Goal: Task Accomplishment & Management: Use online tool/utility

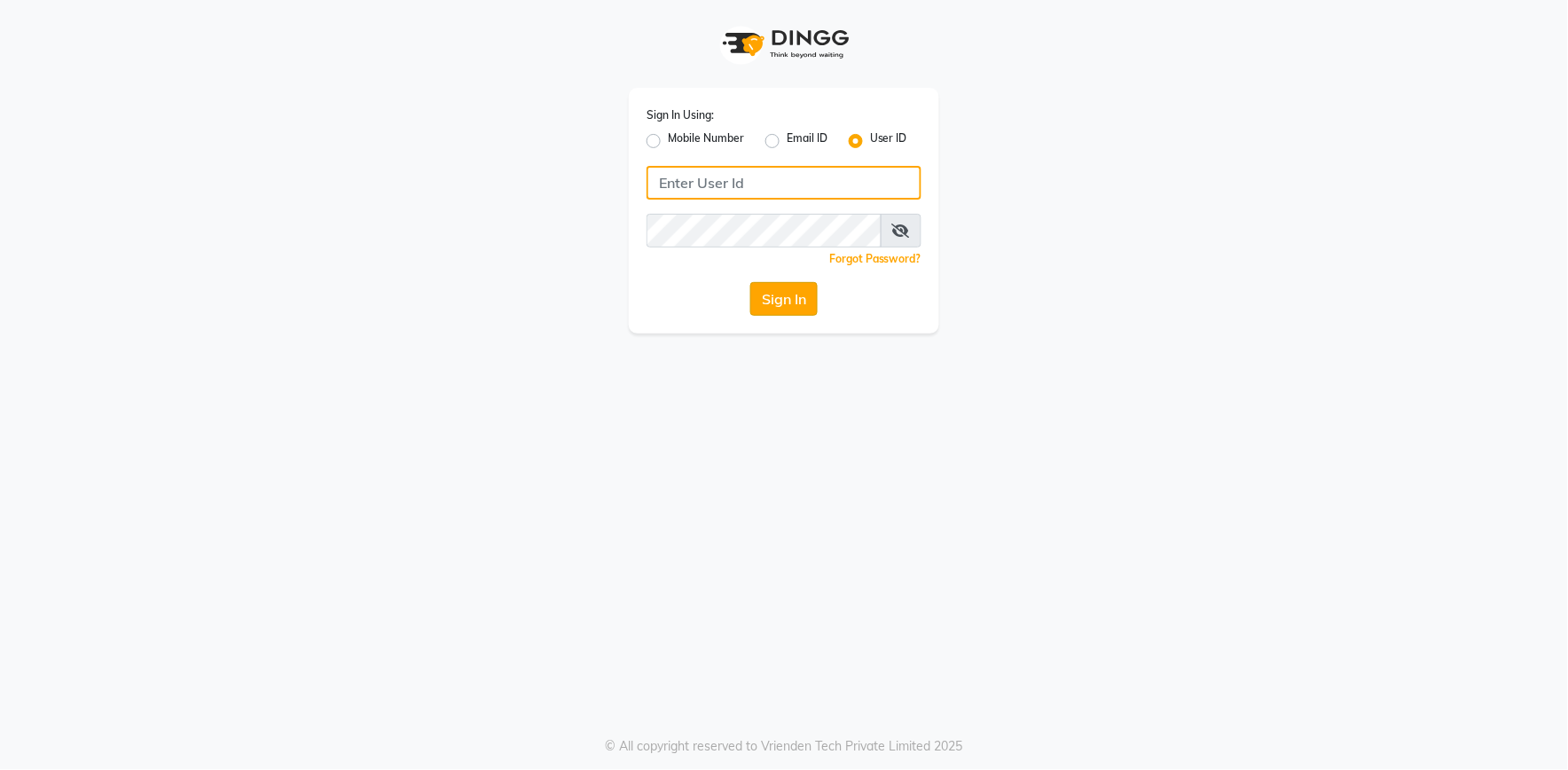
type input "e2555-01"
click at [775, 309] on button "Sign In" at bounding box center [784, 299] width 67 height 34
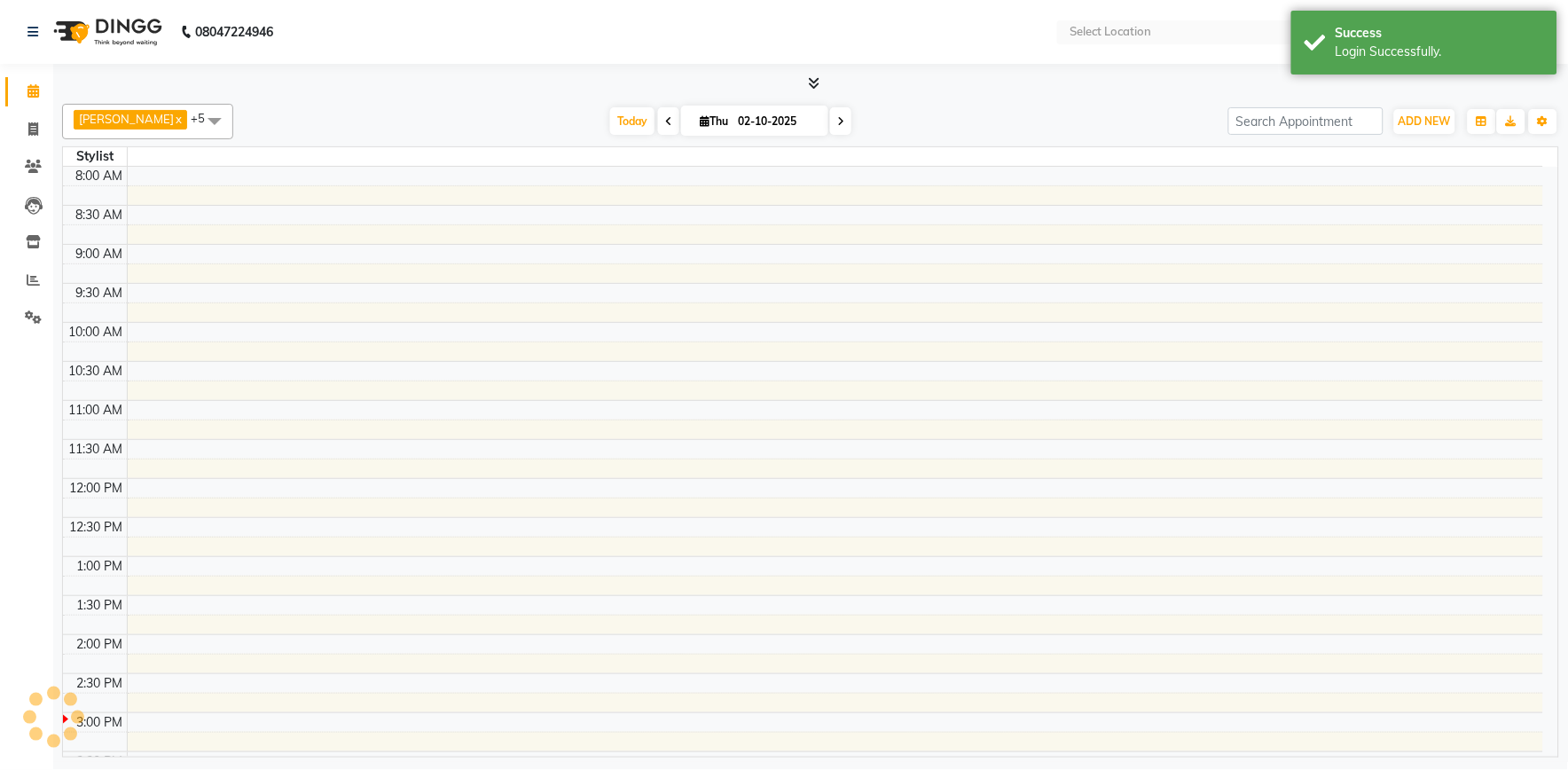
select select "en"
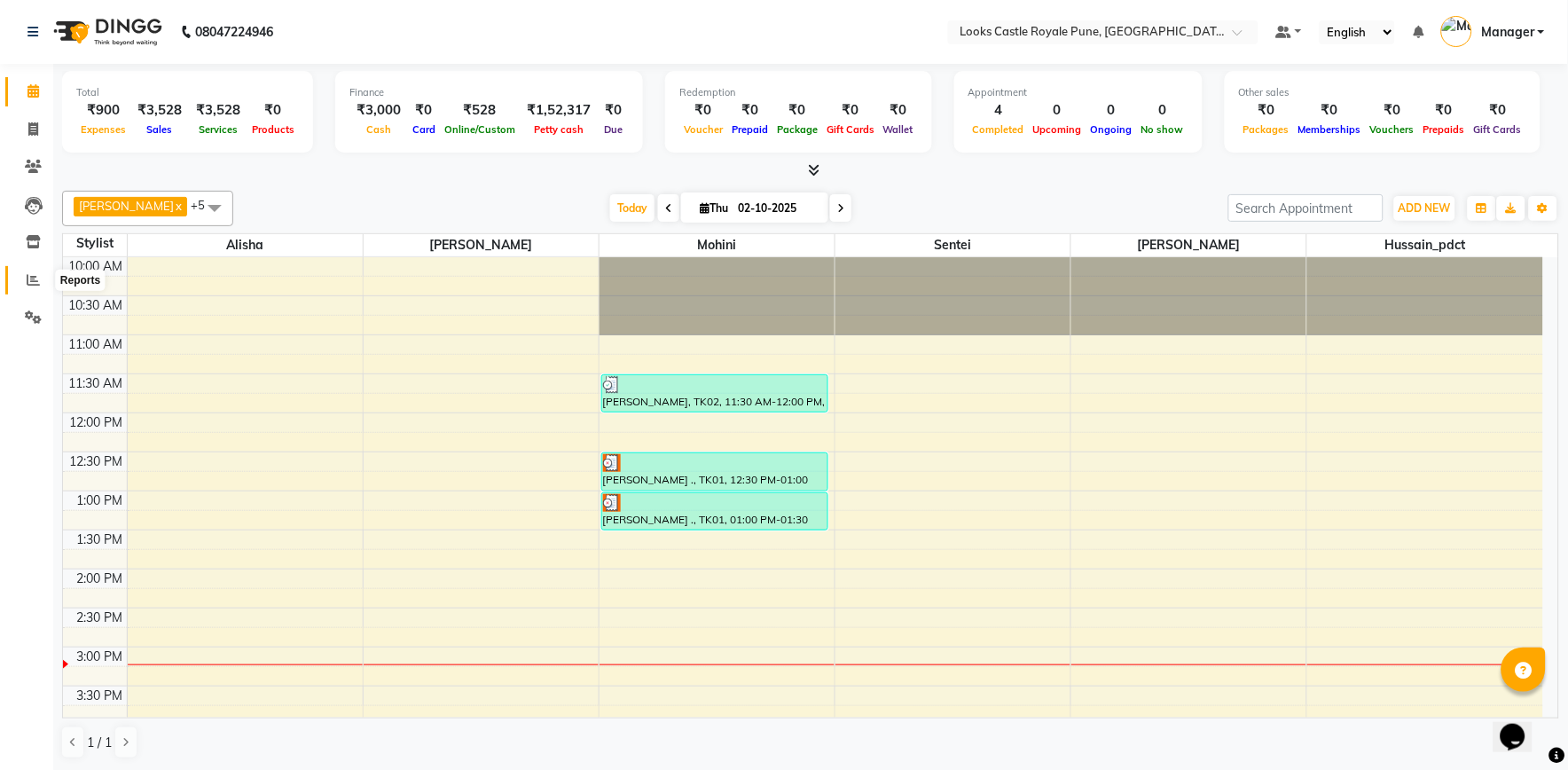
drag, startPoint x: 30, startPoint y: 270, endPoint x: 66, endPoint y: 270, distance: 36.0
click at [30, 270] on span at bounding box center [33, 280] width 31 height 21
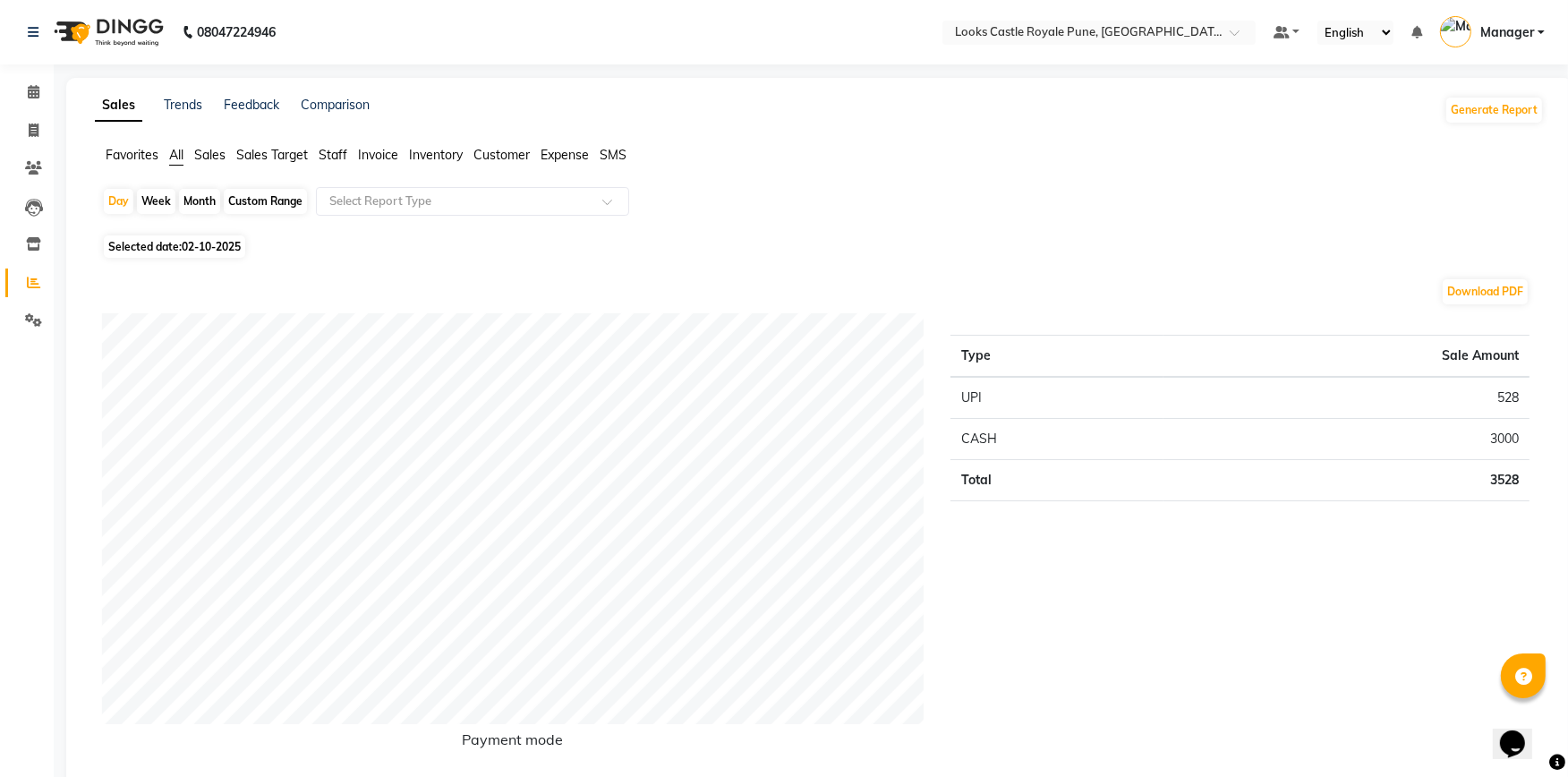
drag, startPoint x: 559, startPoint y: 155, endPoint x: 547, endPoint y: 184, distance: 31.4
click at [558, 157] on span "Expense" at bounding box center [564, 154] width 49 height 16
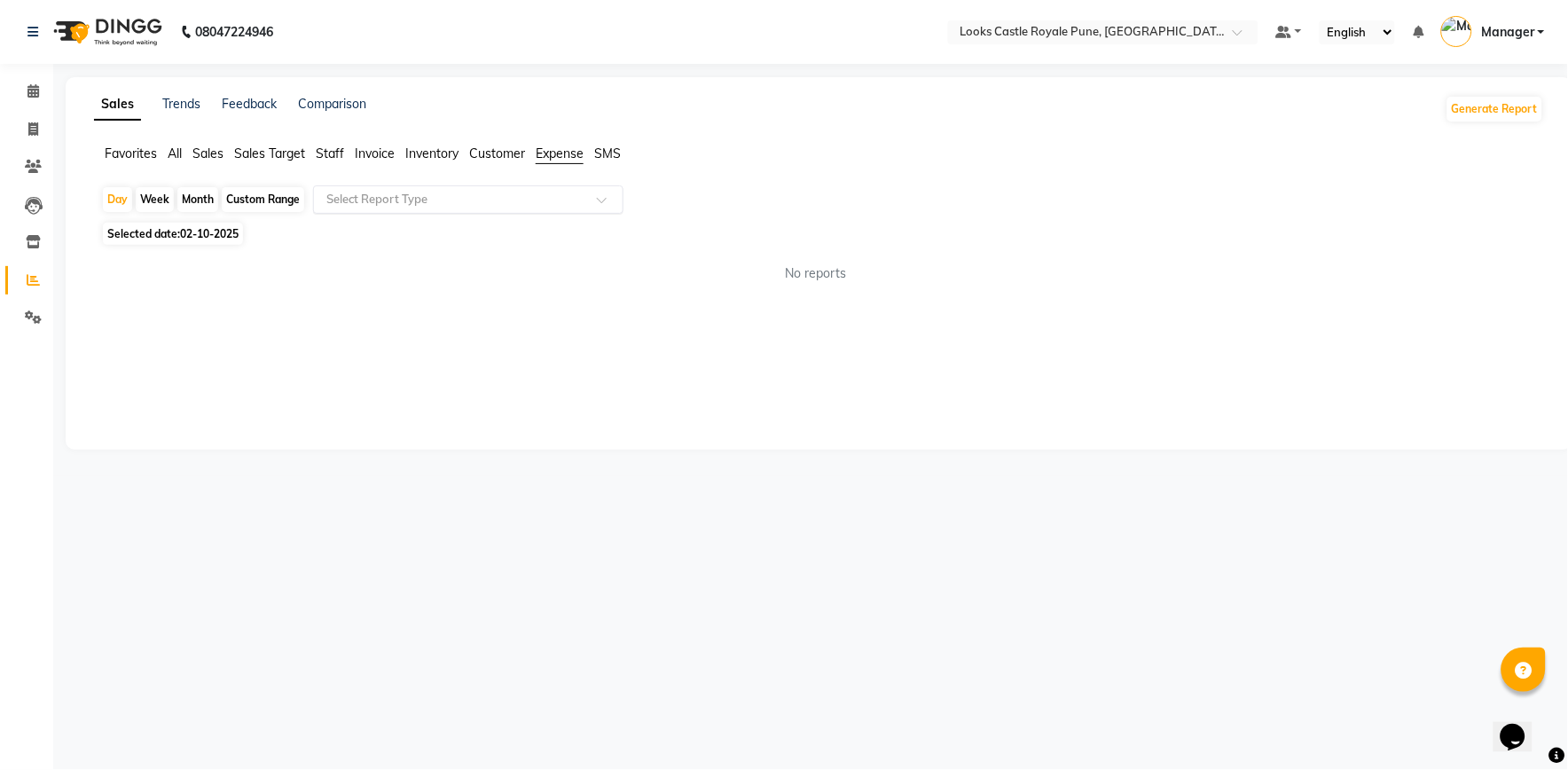
click at [524, 205] on input "text" at bounding box center [450, 199] width 256 height 18
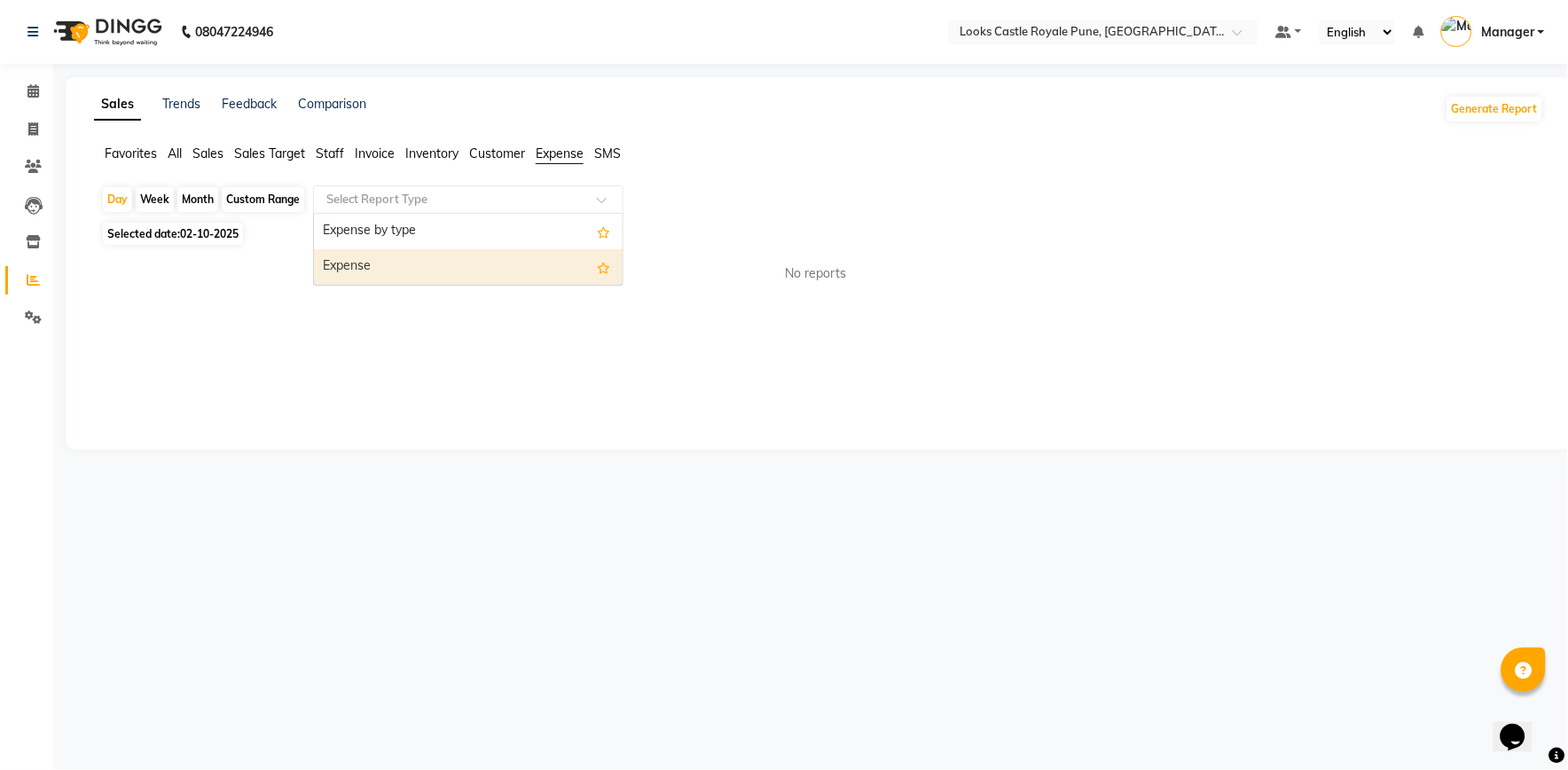
click at [496, 278] on div "Expense" at bounding box center [468, 268] width 309 height 36
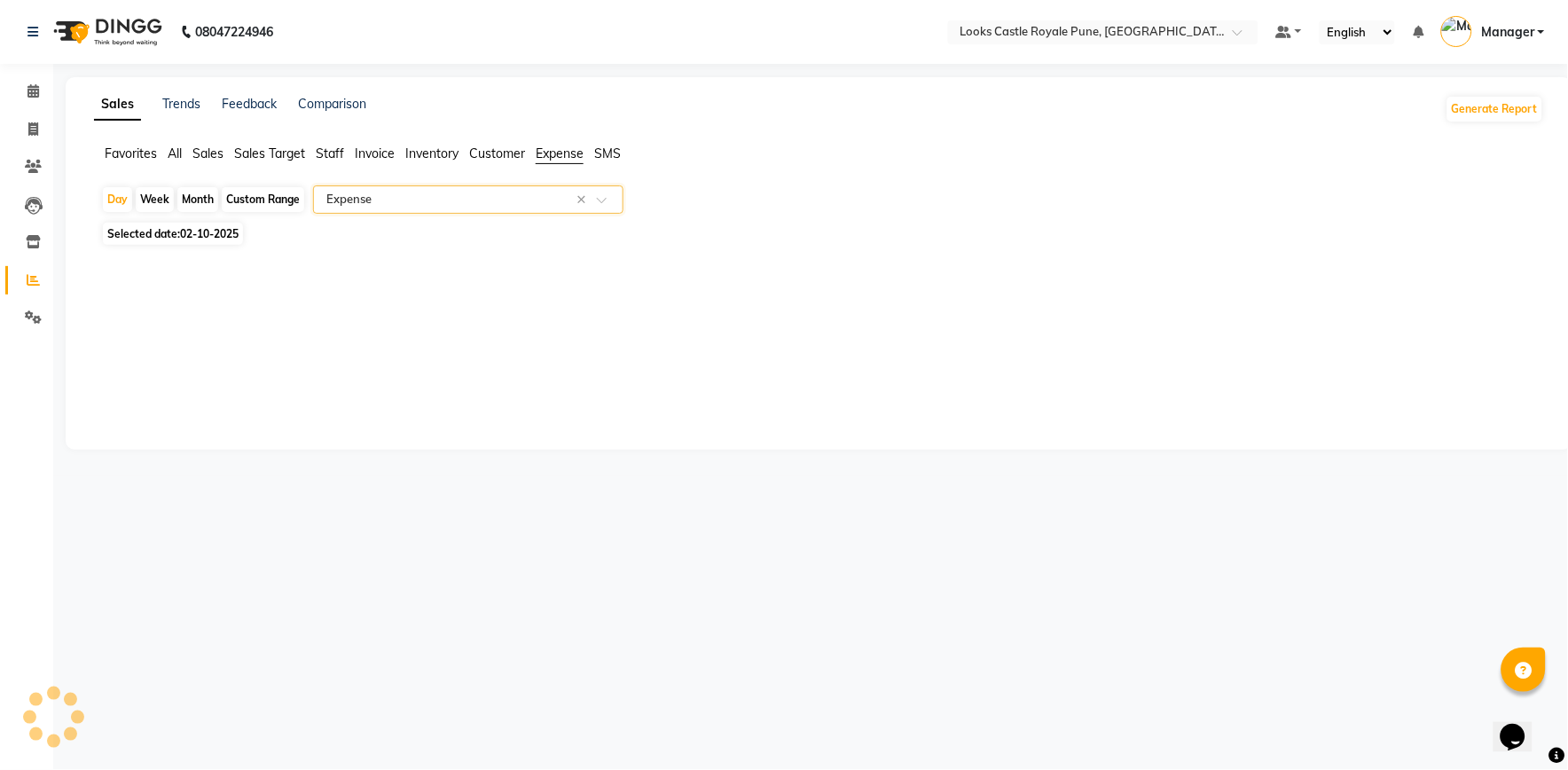
select select "full_report"
select select "csv"
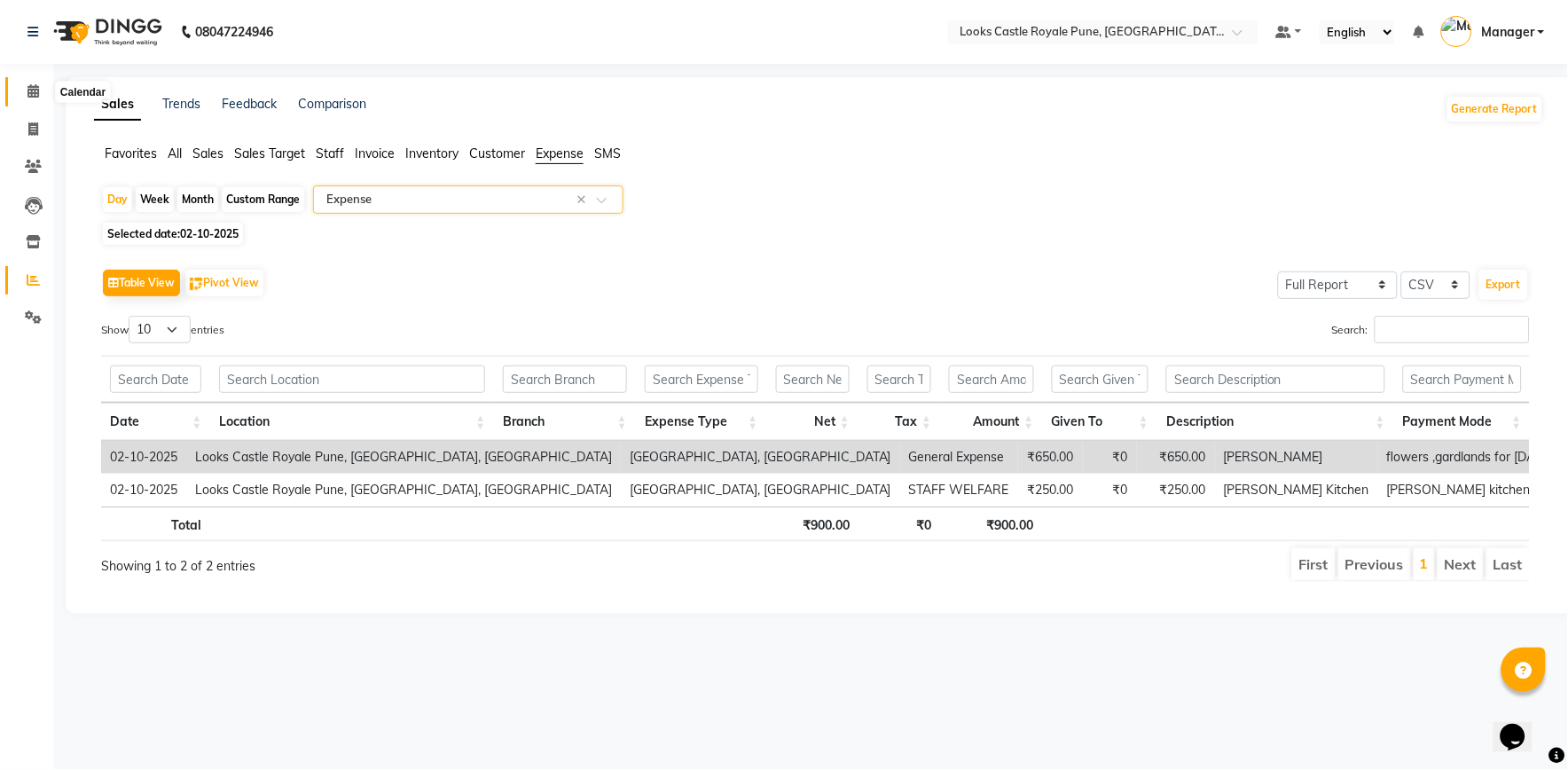
click at [31, 95] on icon at bounding box center [34, 90] width 12 height 13
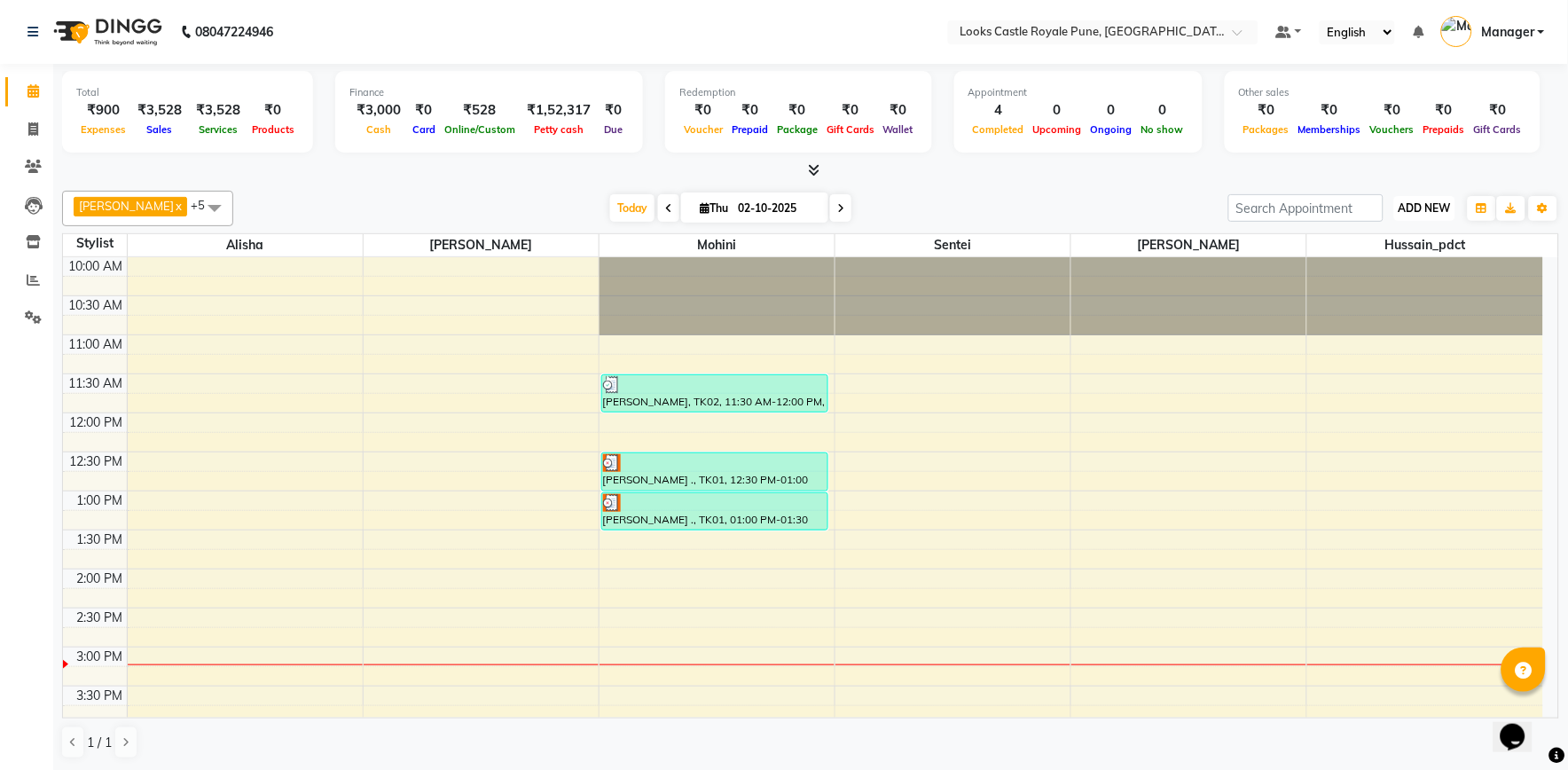
click at [1414, 211] on span "ADD NEW" at bounding box center [1424, 207] width 52 height 13
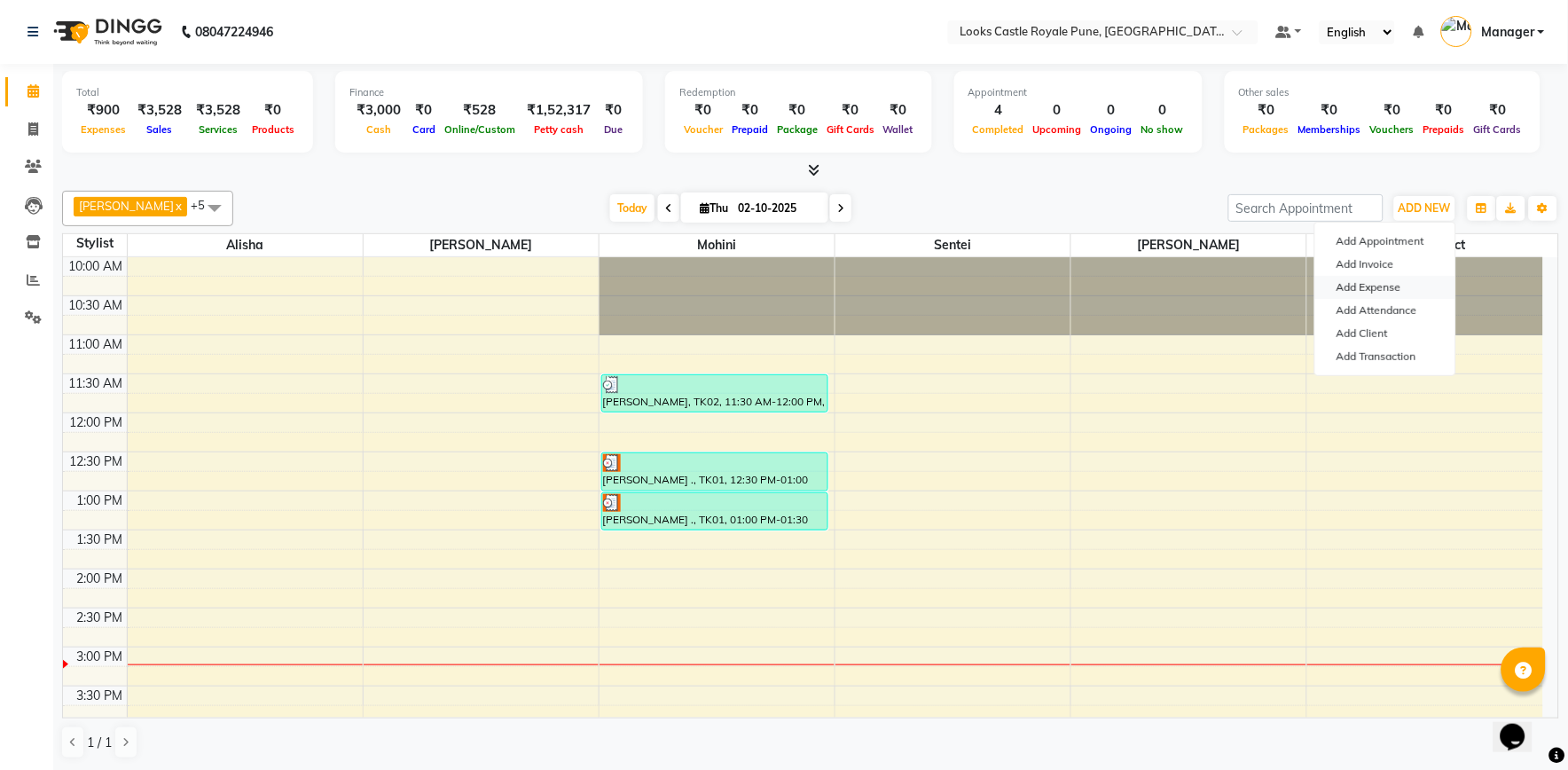
click at [1408, 284] on link "Add Expense" at bounding box center [1385, 287] width 140 height 23
select select "1"
select select "4878"
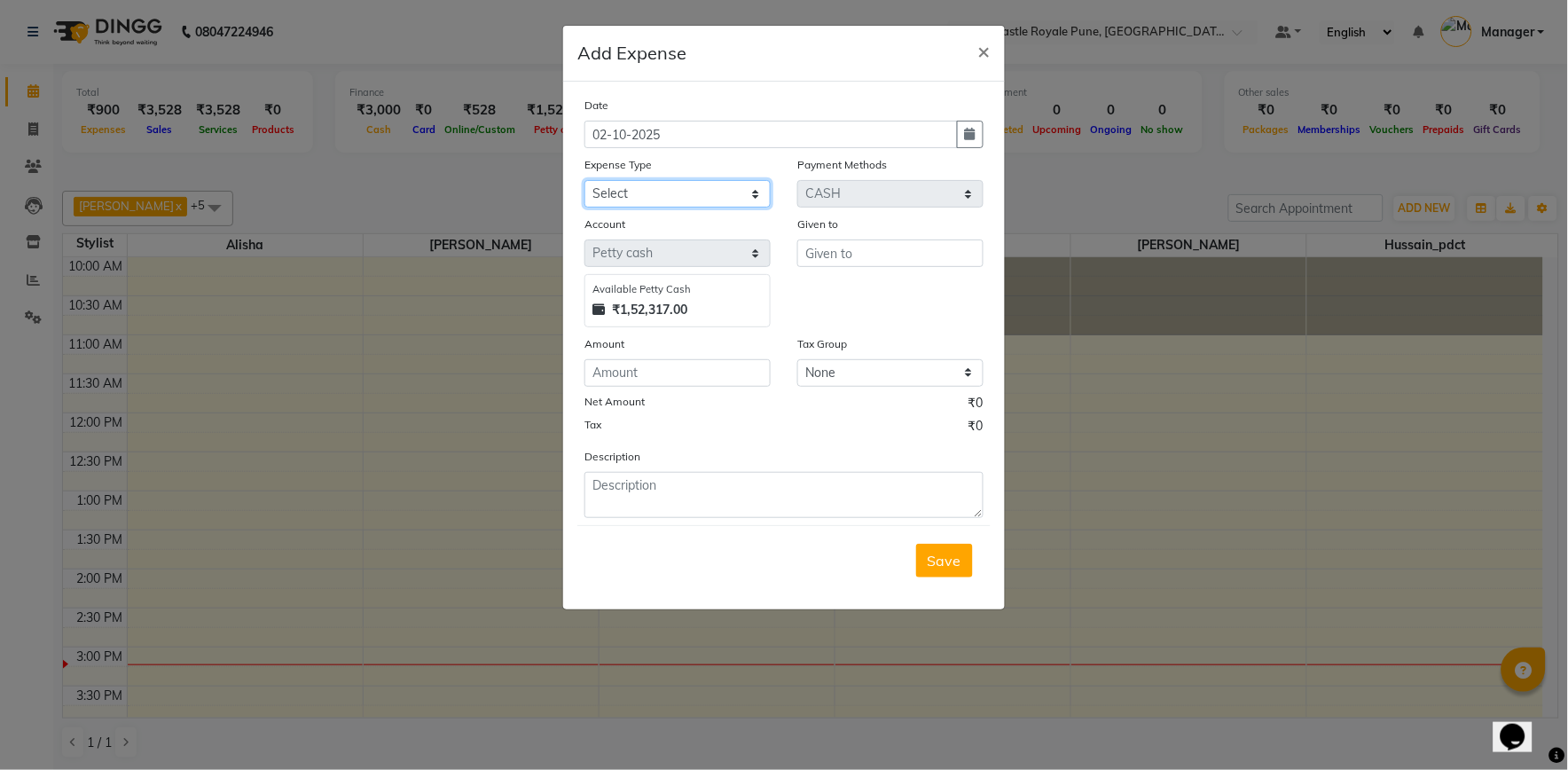
click at [652, 198] on select "Select Accommodation Aesthetics Bank Deposit BLINKIT Cash Handover Client Refun…" at bounding box center [677, 193] width 187 height 28
select select "23750"
click at [584, 180] on select "Select Accommodation Aesthetics Bank Deposit BLINKIT Cash Handover Client Refun…" at bounding box center [677, 193] width 187 height 28
click at [845, 254] on input "text" at bounding box center [890, 254] width 187 height 28
type input "blinkit"
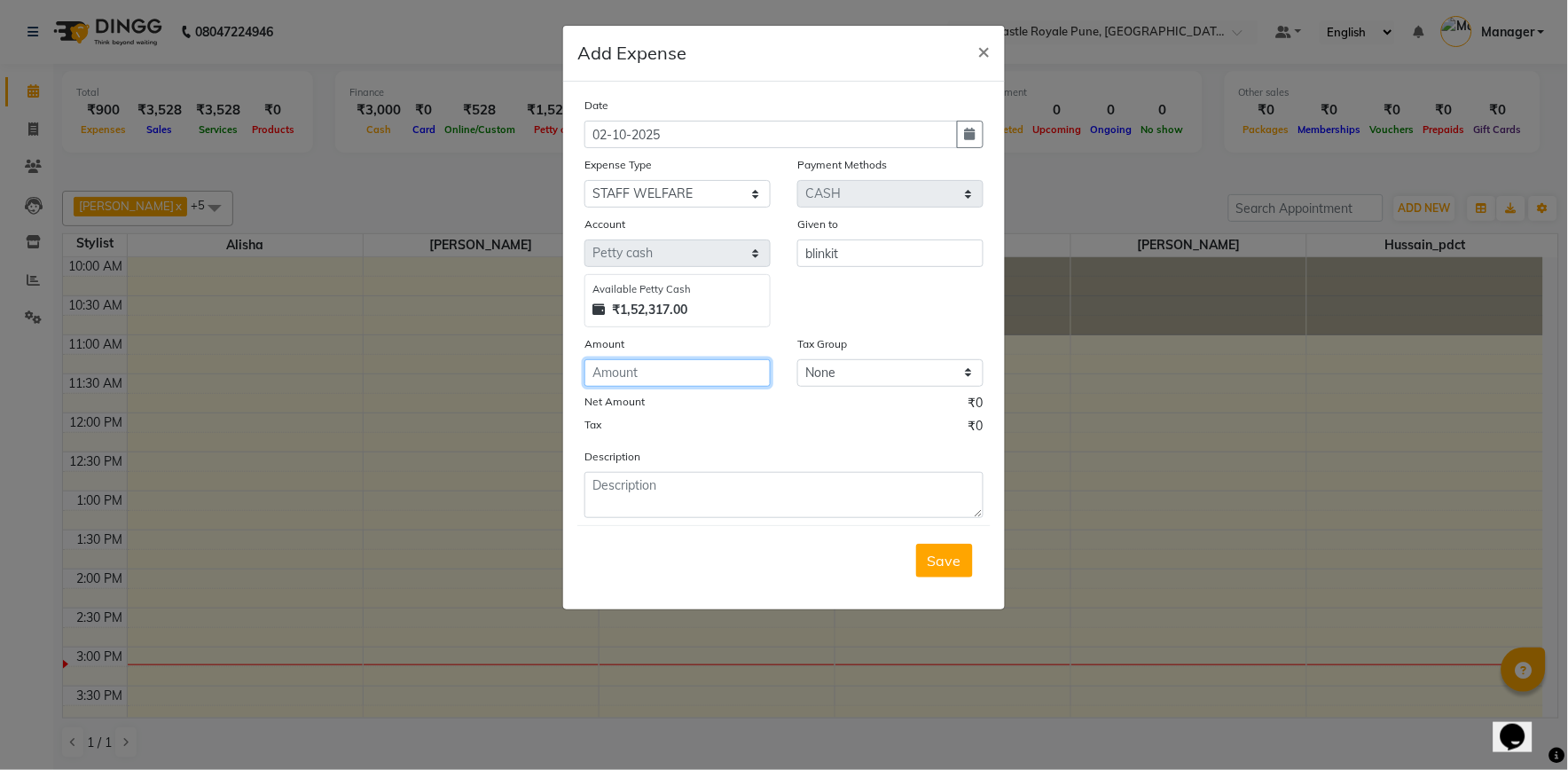
click at [677, 382] on input "number" at bounding box center [677, 373] width 187 height 28
type input "300"
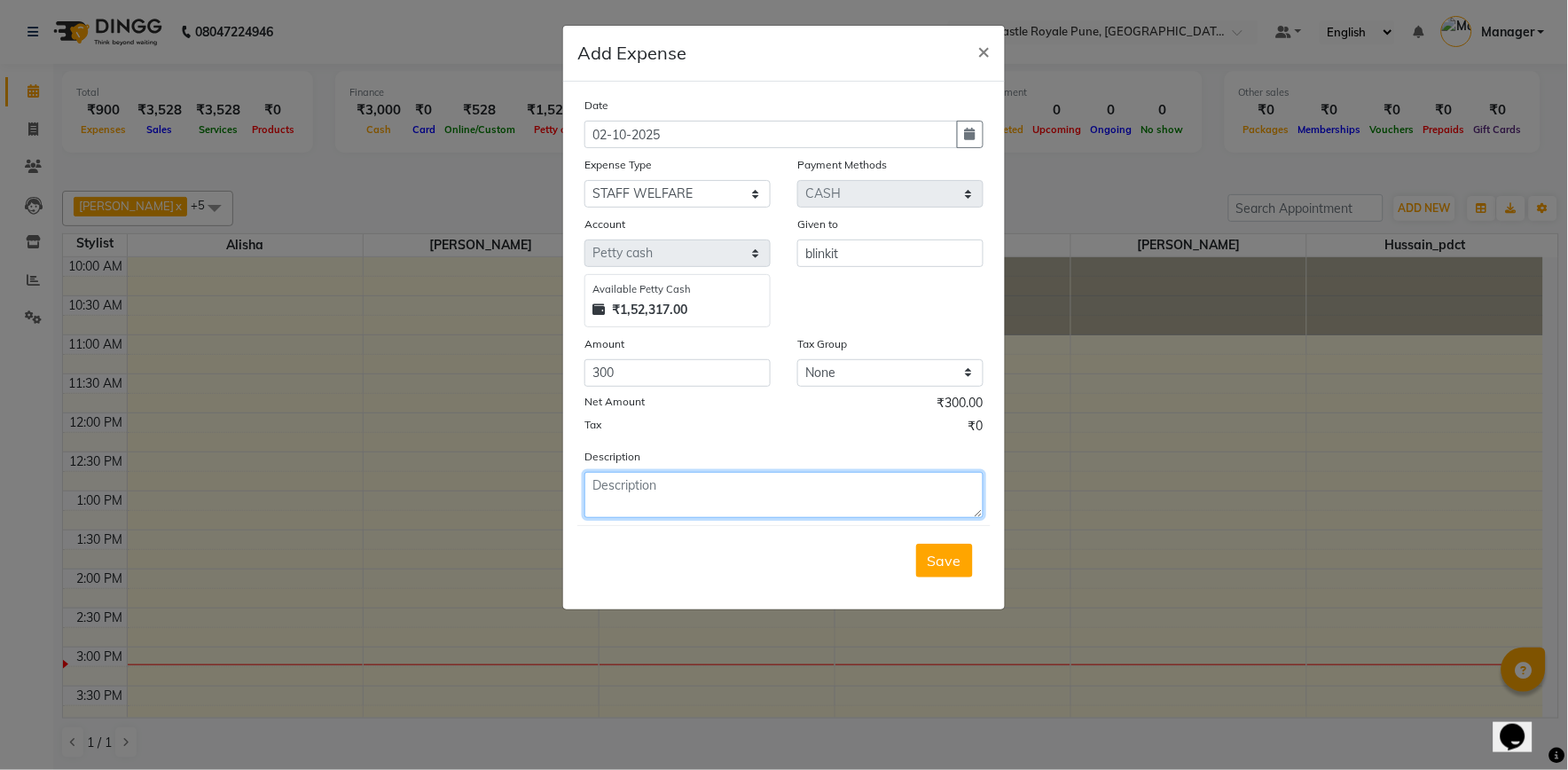
click at [622, 495] on textarea at bounding box center [784, 495] width 399 height 46
type textarea "ice cream and thumsup"
click at [952, 557] on span "Save" at bounding box center [944, 561] width 34 height 18
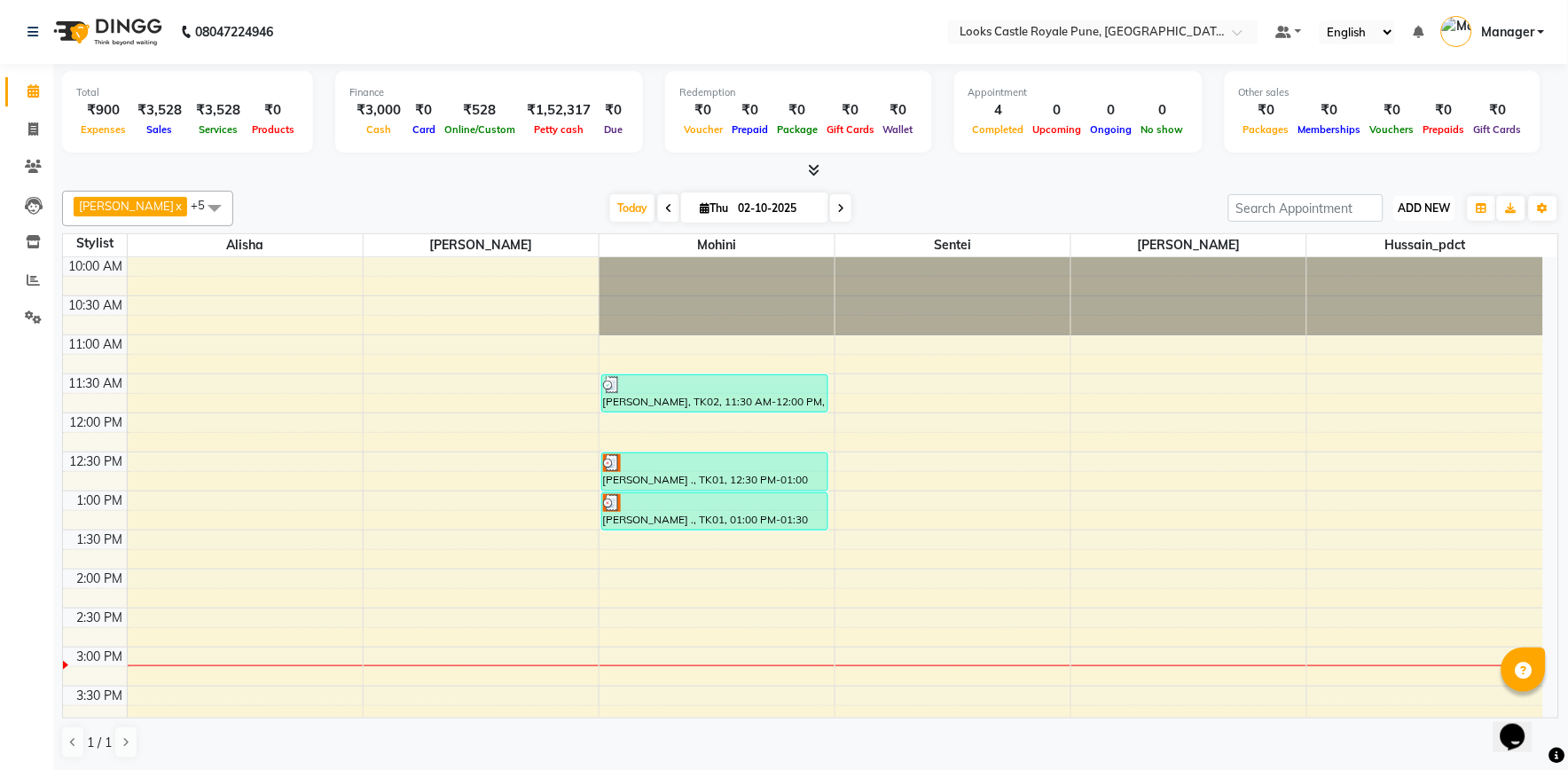
click at [1414, 209] on span "ADD NEW" at bounding box center [1424, 207] width 52 height 13
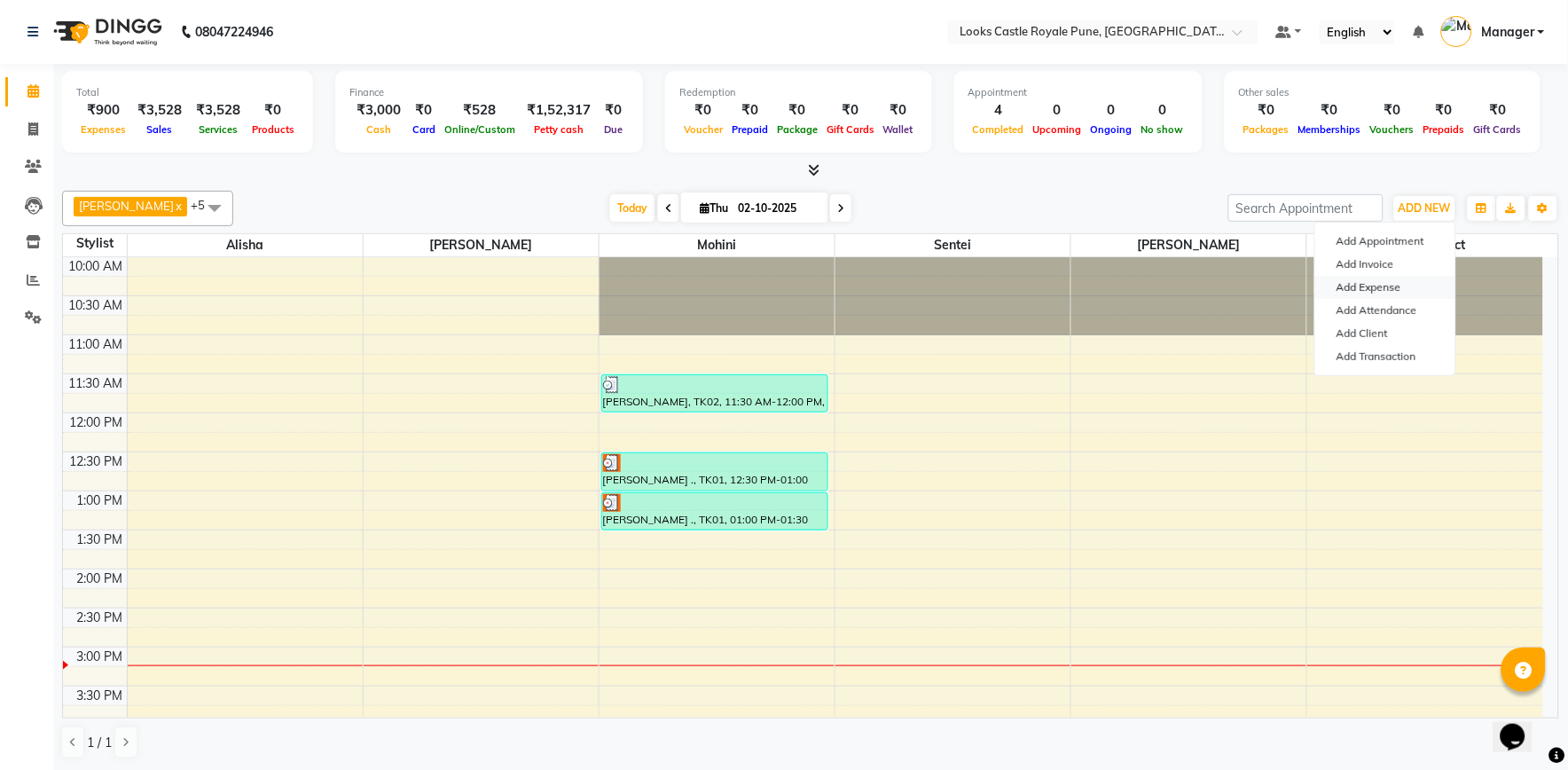
click at [1377, 294] on link "Add Expense" at bounding box center [1385, 287] width 140 height 23
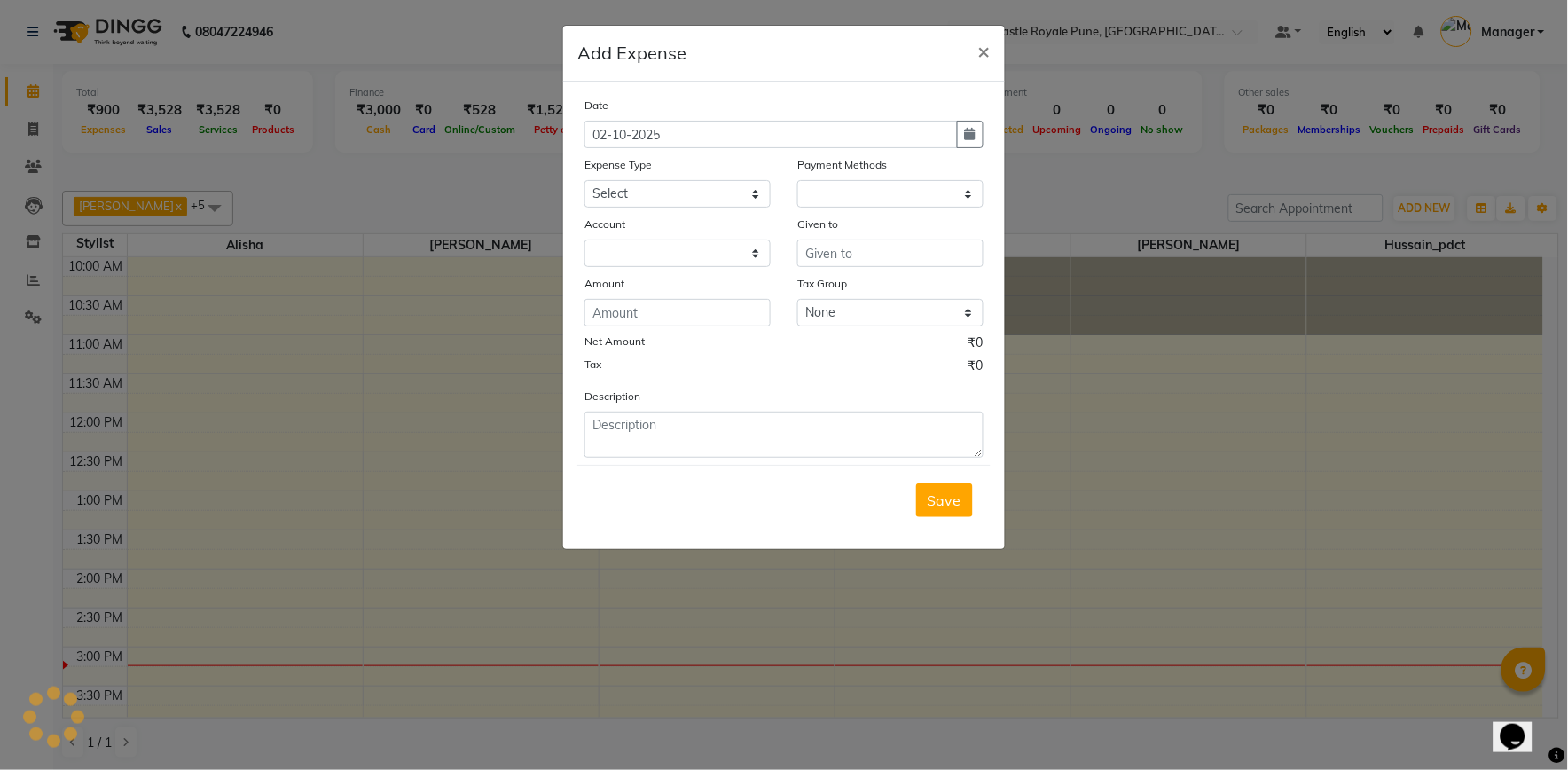
select select "1"
select select "4878"
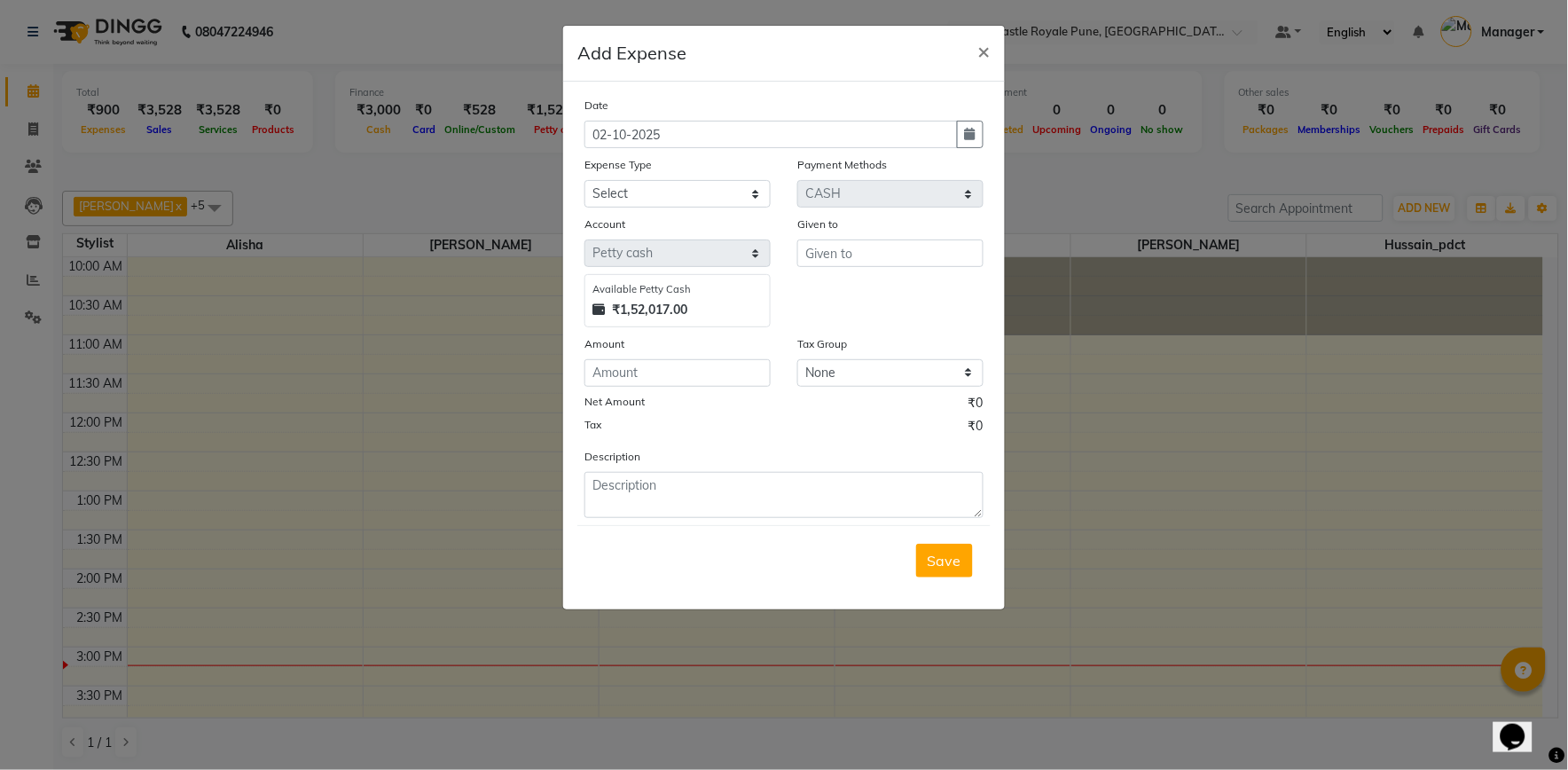
click at [402, 196] on ngb-modal-window "Add Expense × Date [DATE] Expense Type Select Accommodation Aesthetics Bank Dep…" at bounding box center [784, 385] width 1568 height 770
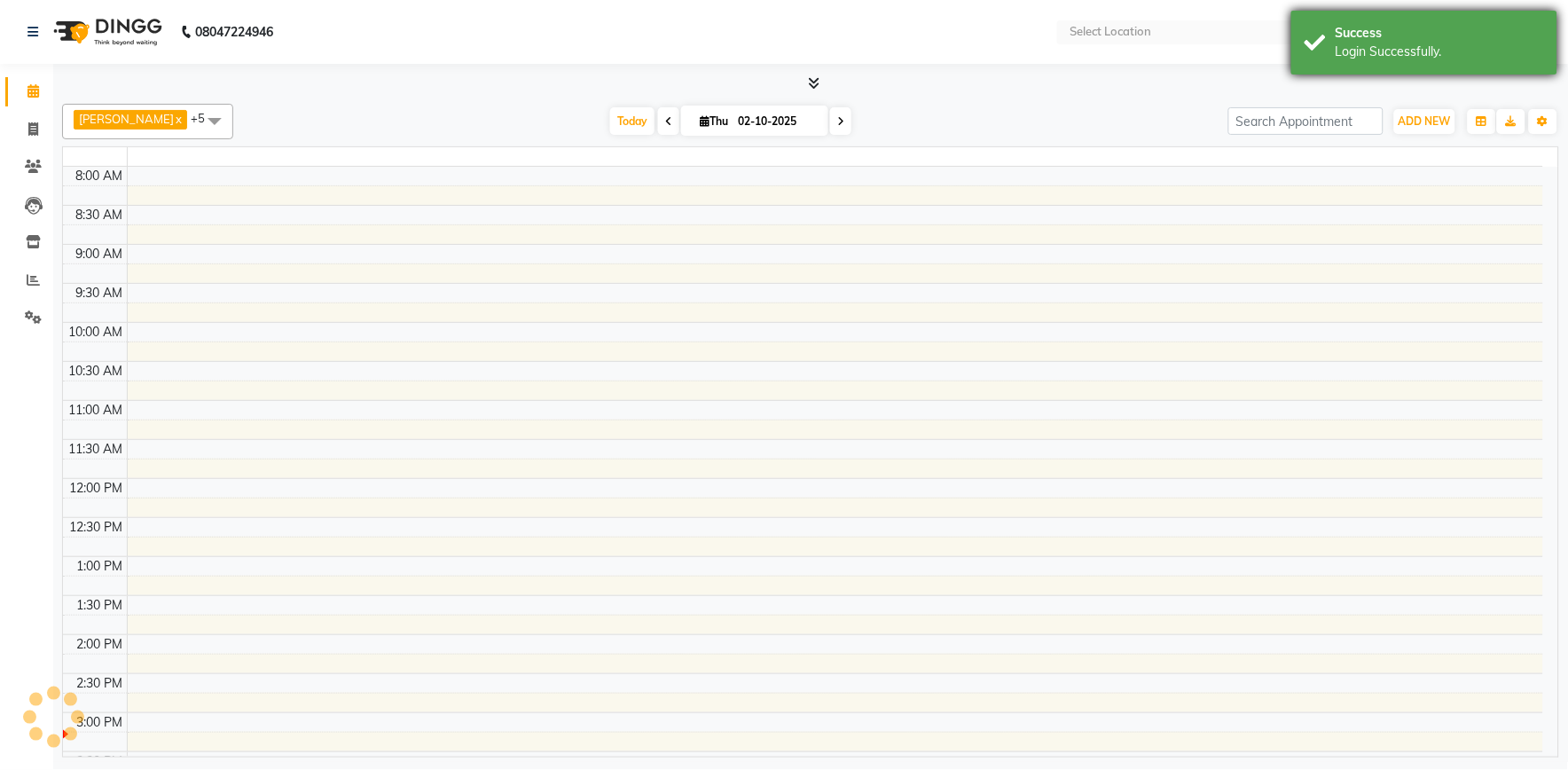
select select "en"
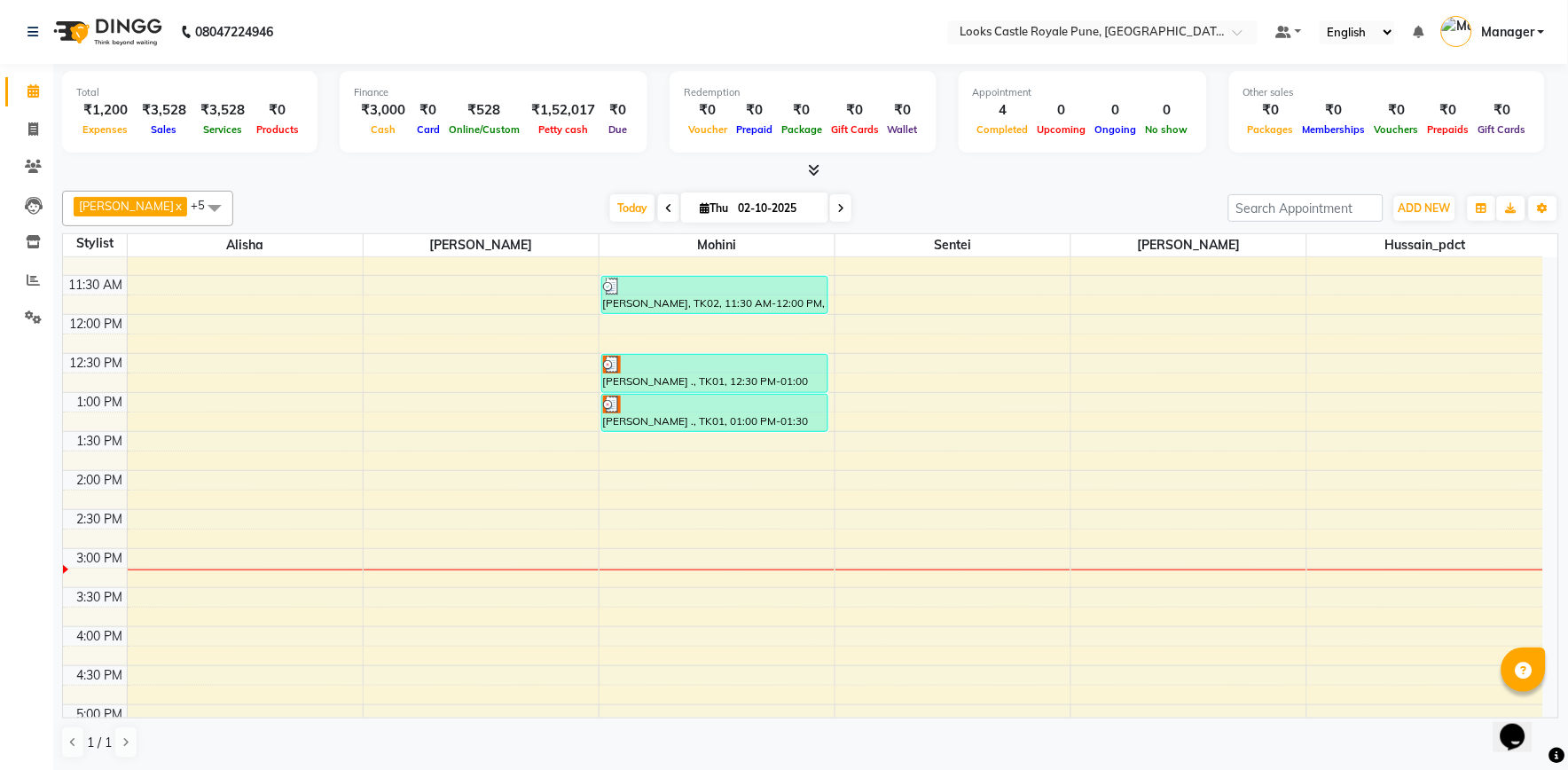
scroll to position [197, 0]
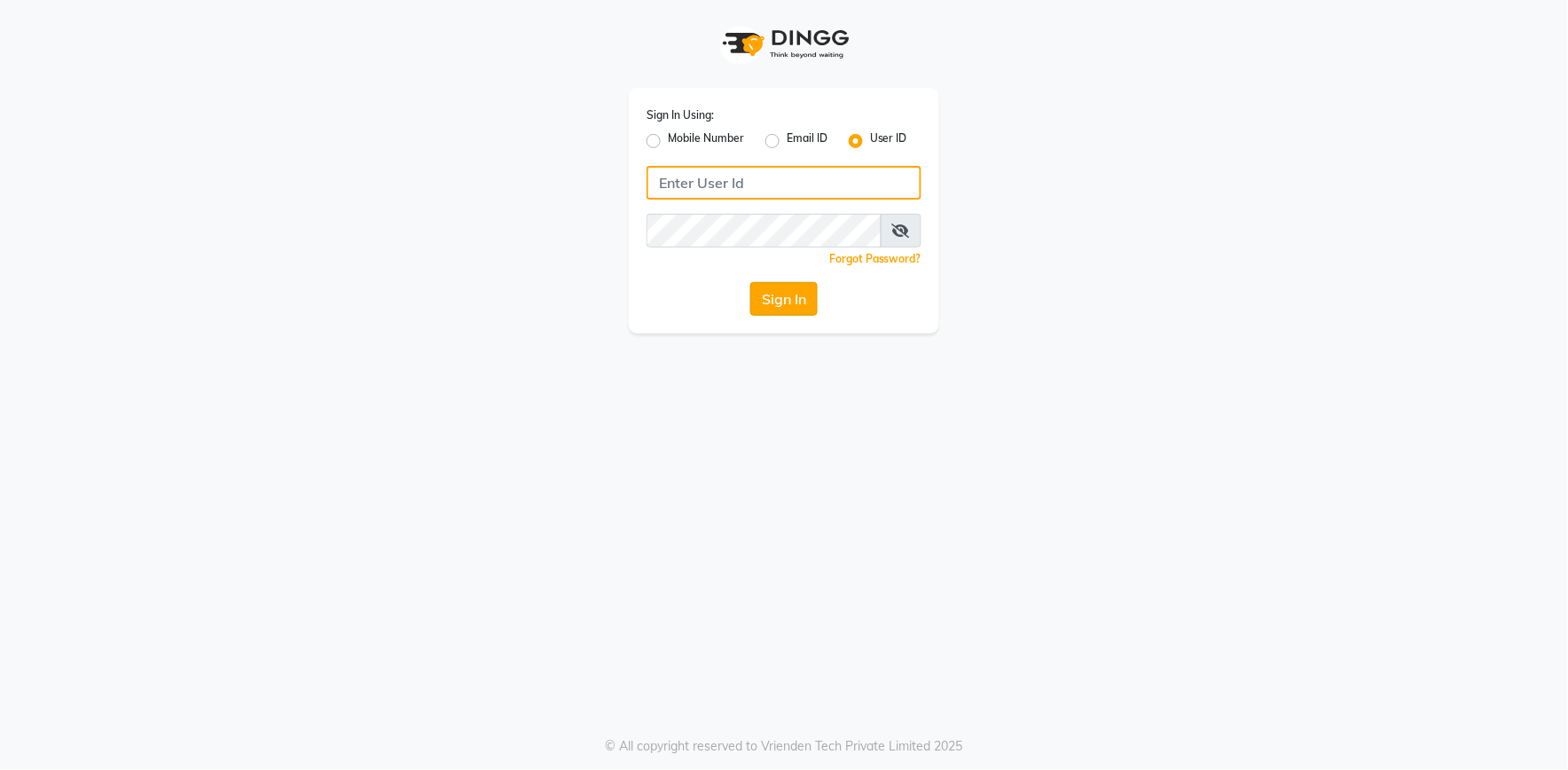
type input "e2555-01"
click at [784, 307] on button "Sign In" at bounding box center [784, 299] width 67 height 34
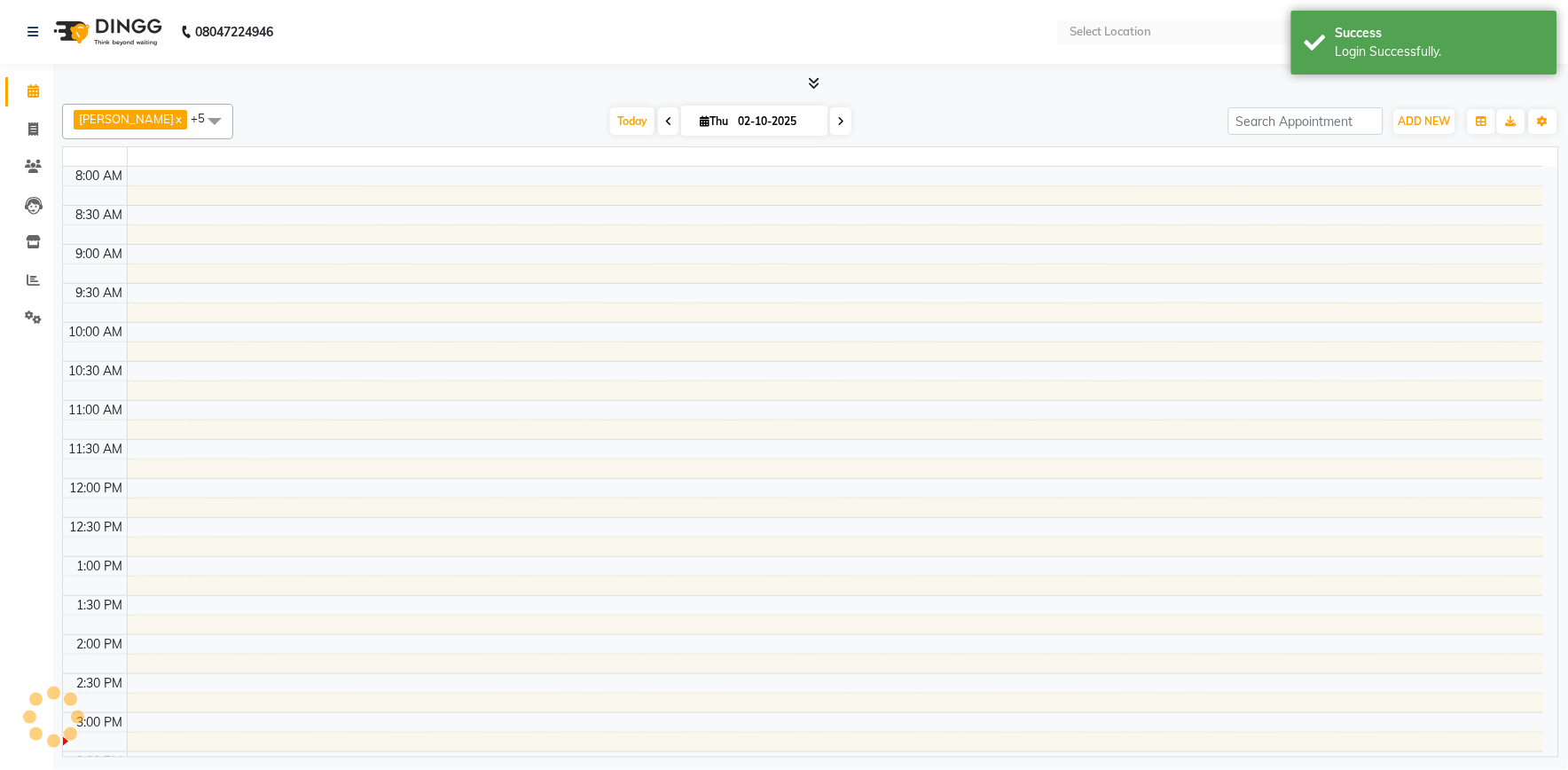
select select "en"
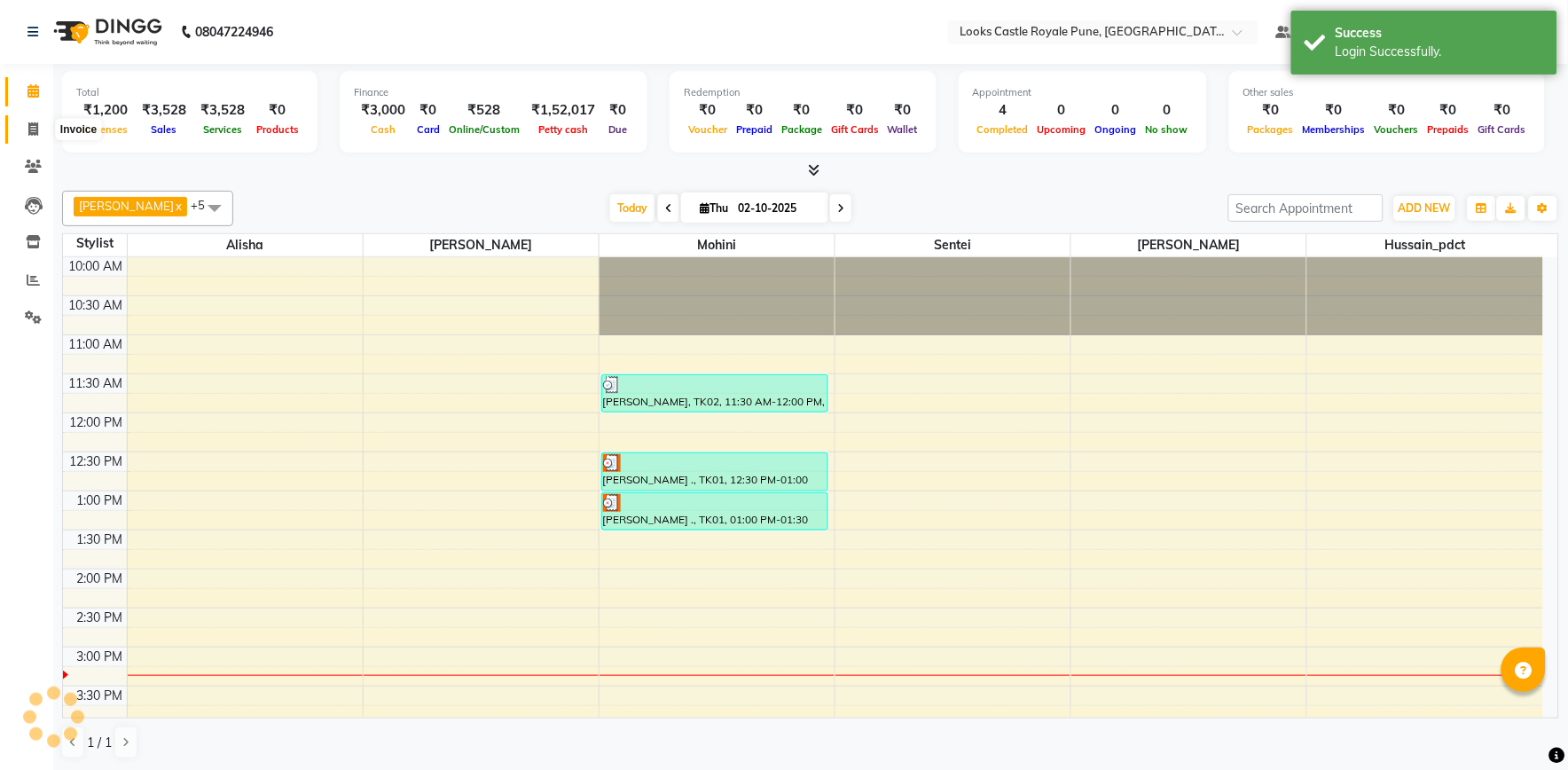
click at [30, 131] on icon at bounding box center [34, 128] width 10 height 13
select select "service"
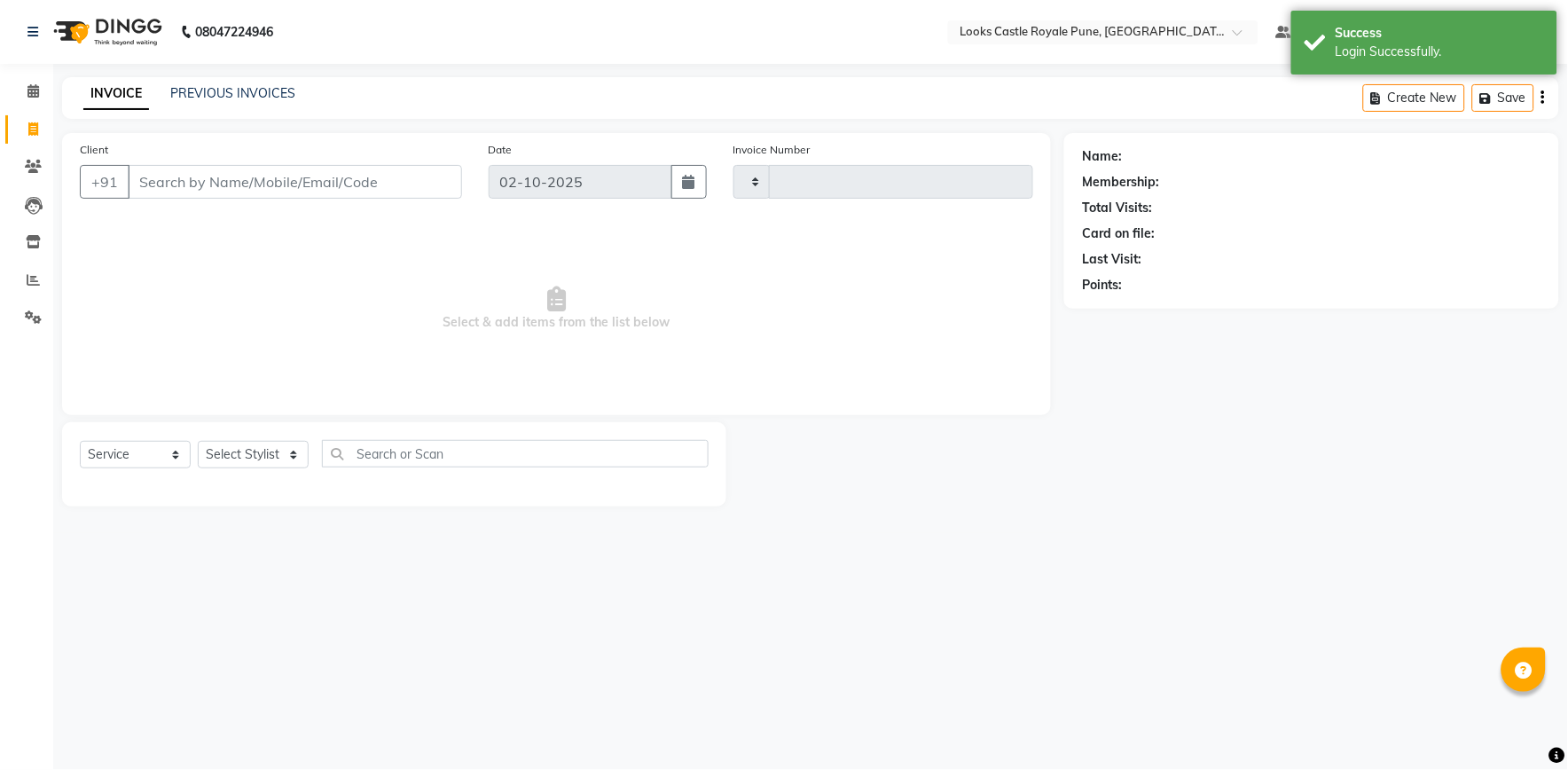
type input "3227"
select select "5915"
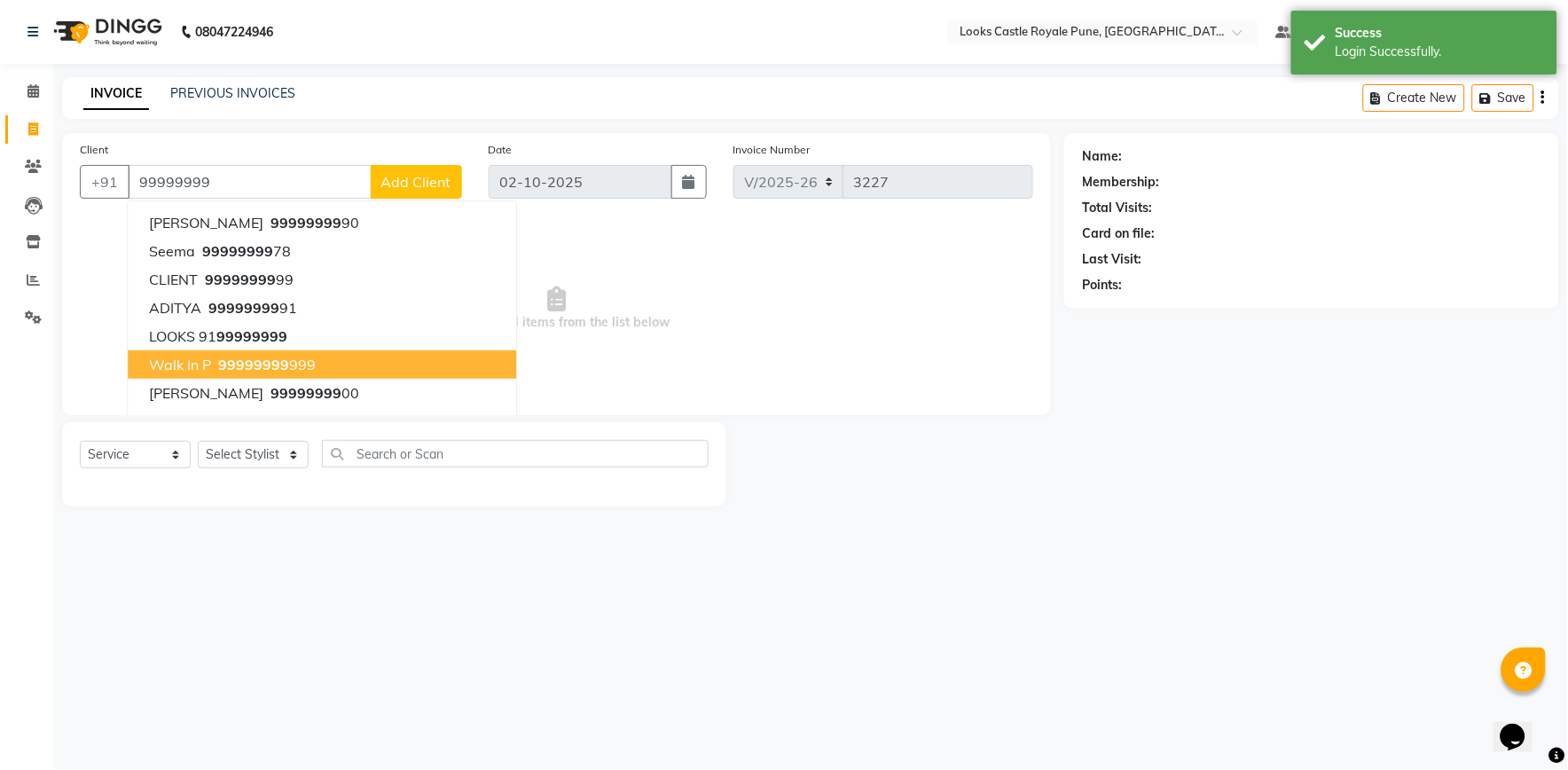
click at [232, 360] on span "99999999" at bounding box center [254, 364] width 71 height 18
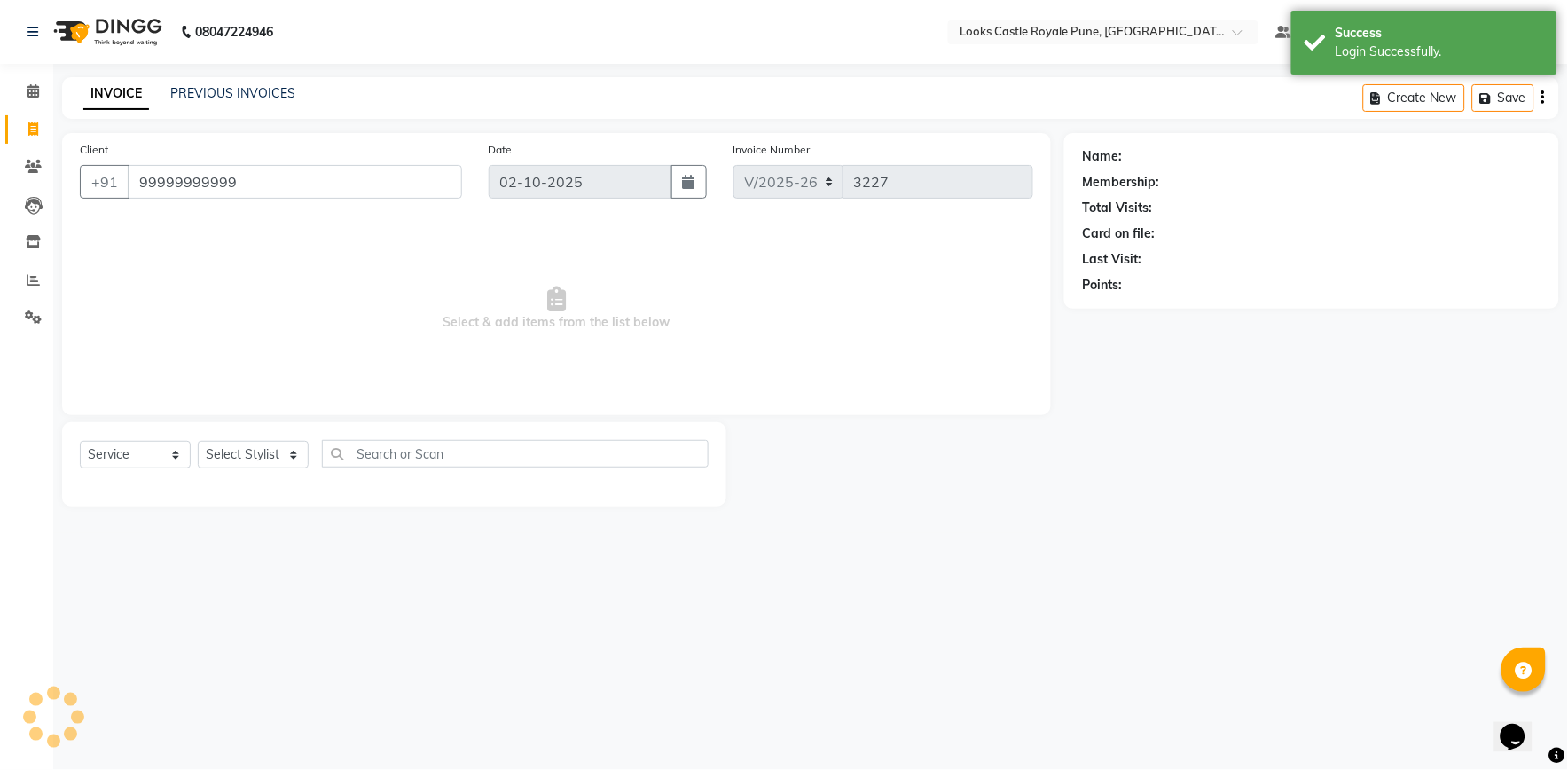
type input "99999999999"
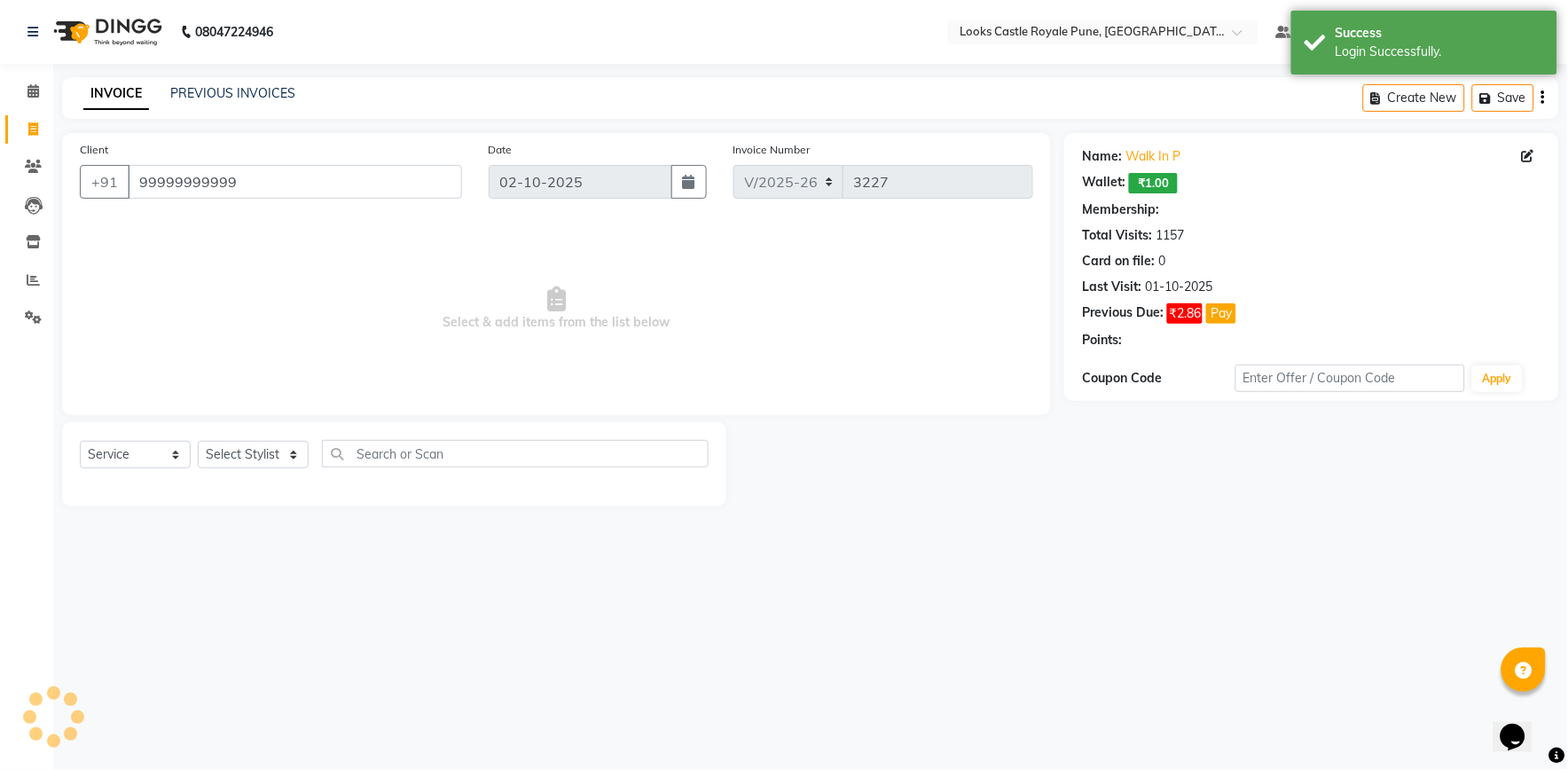
select select "1: Object"
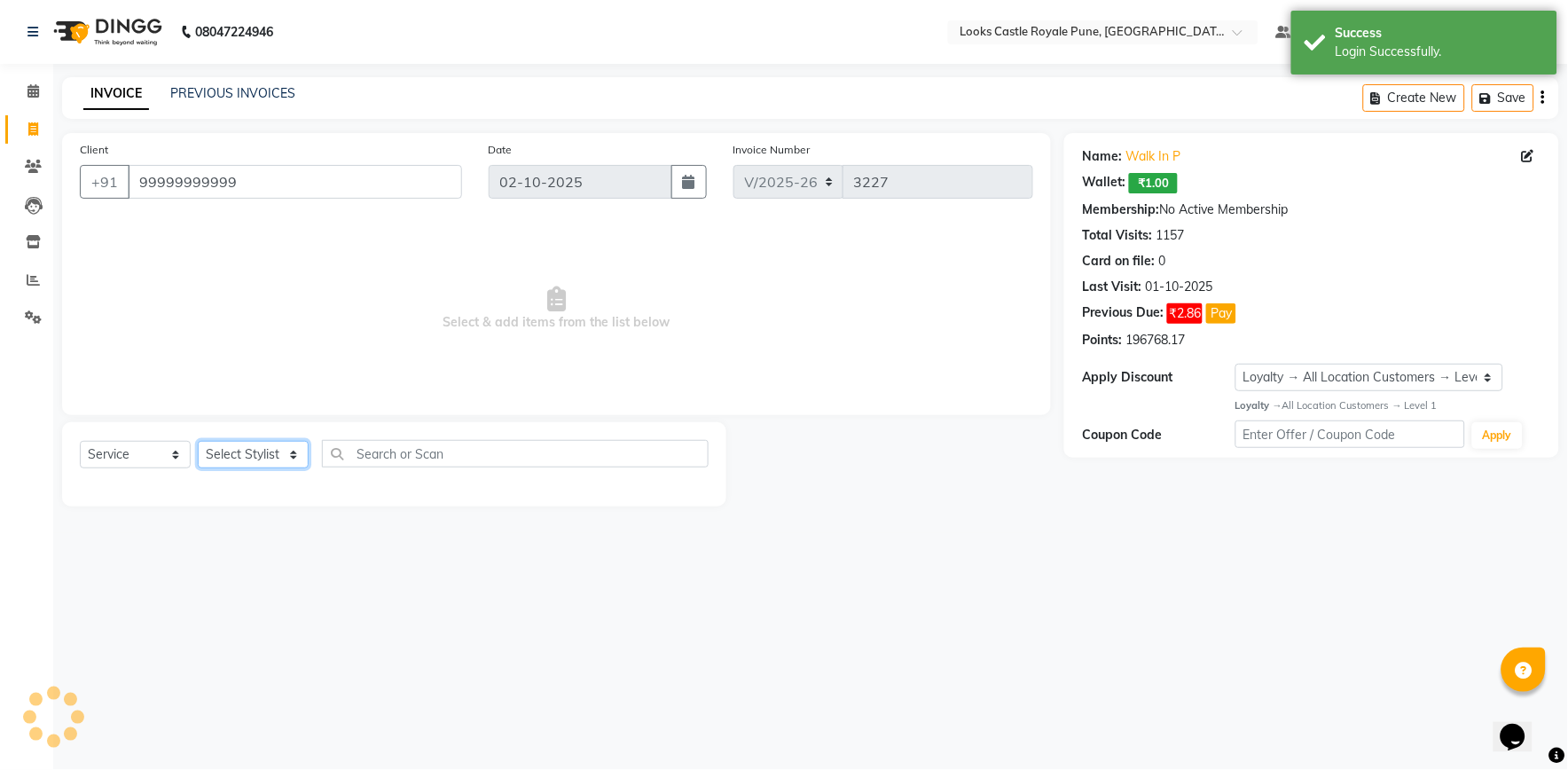
drag, startPoint x: 226, startPoint y: 450, endPoint x: 227, endPoint y: 440, distance: 10.0
click at [226, 450] on select "Select Stylist Akshay Alisha Amir Anjali Arif Arman Christy Danish Eli Gloria H…" at bounding box center [253, 455] width 111 height 28
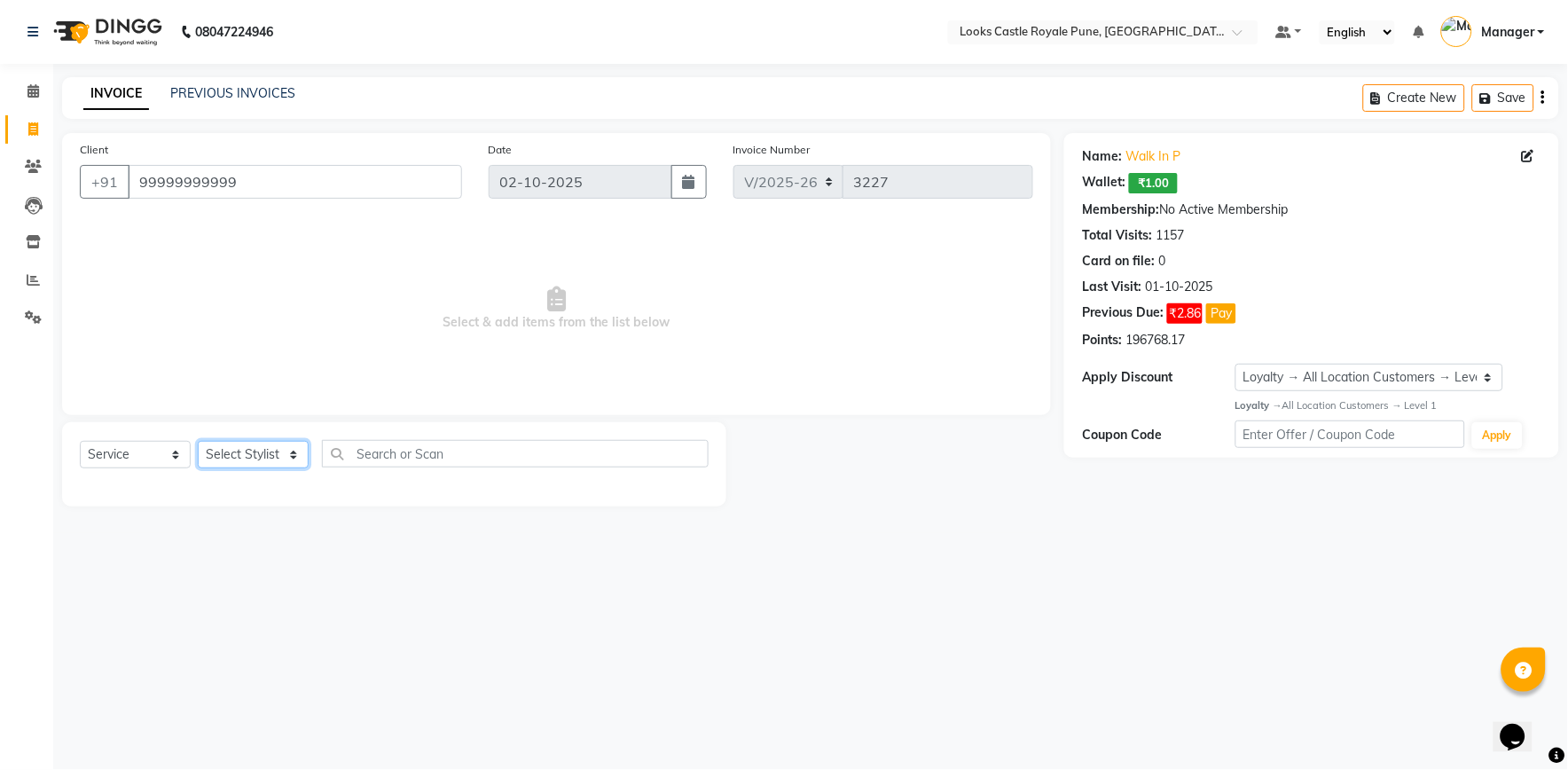
select select "71316"
click at [197, 442] on select "Select Stylist Akshay Alisha Amir Anjali Arif Arman Christy Danish Eli Gloria H…" at bounding box center [253, 455] width 111 height 28
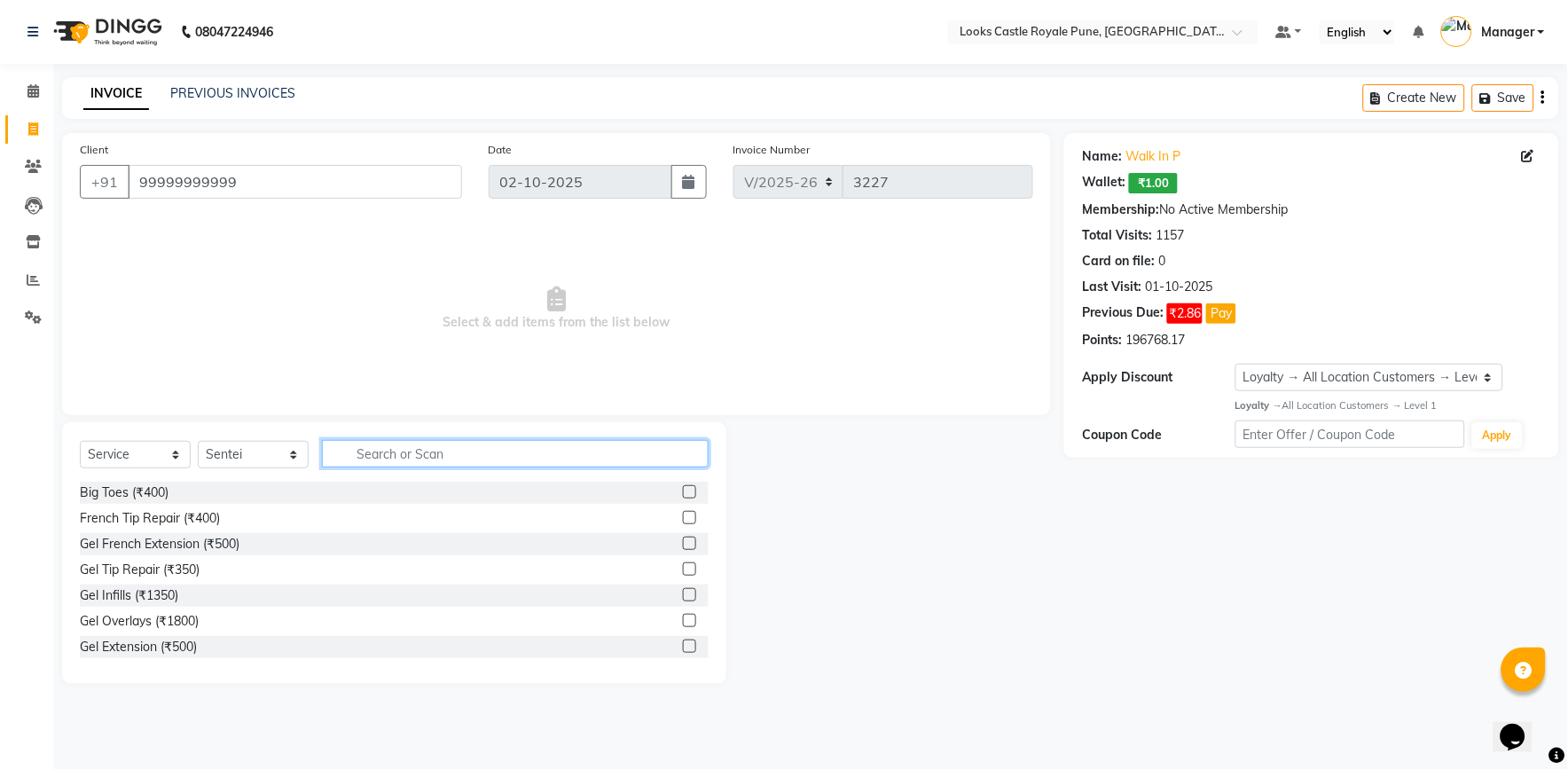
click at [383, 451] on input "text" at bounding box center [515, 454] width 387 height 28
type input "WASH"
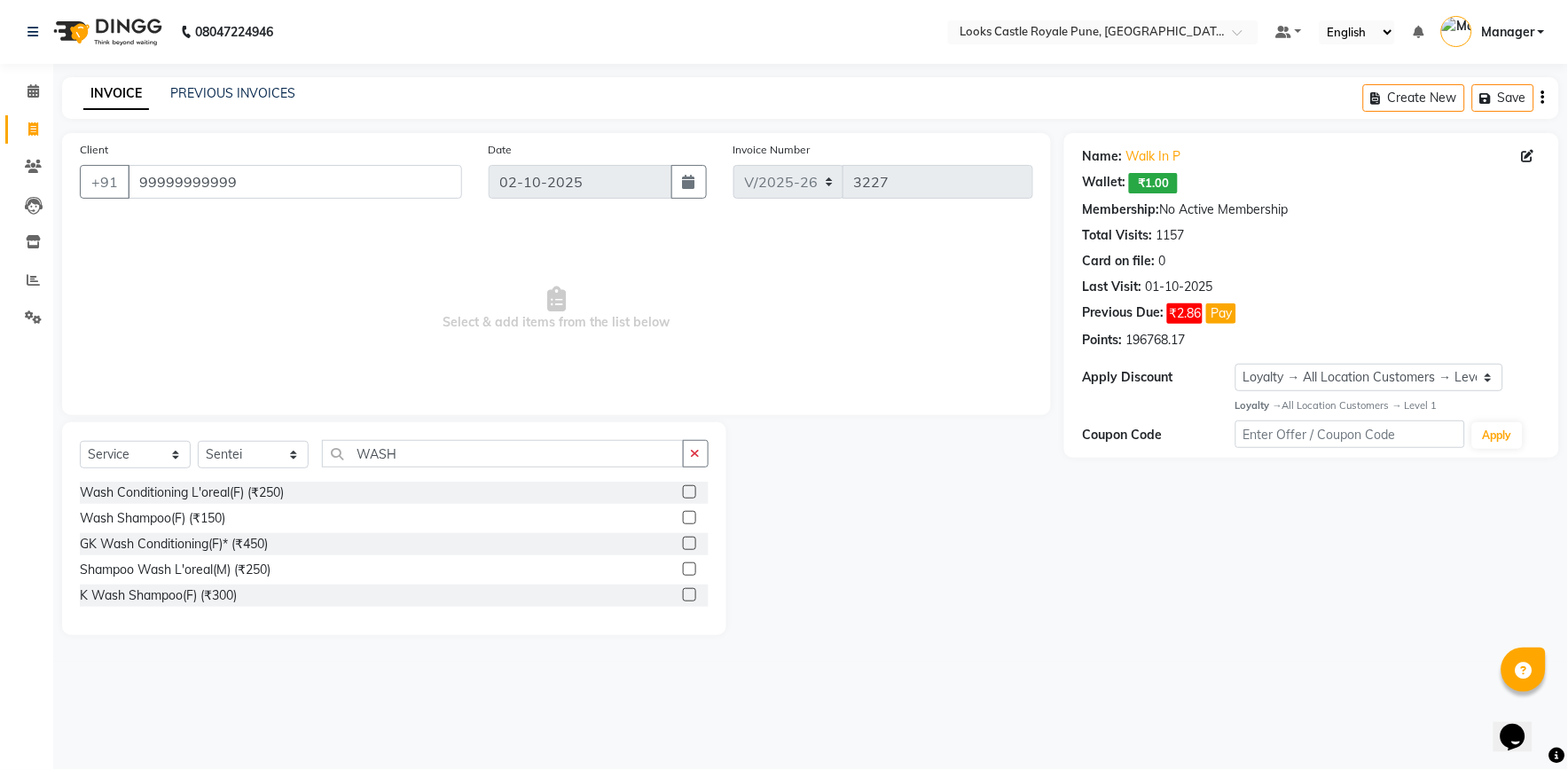
click at [692, 516] on label at bounding box center [689, 517] width 13 height 13
click at [692, 516] on input "checkbox" at bounding box center [689, 518] width 12 height 12
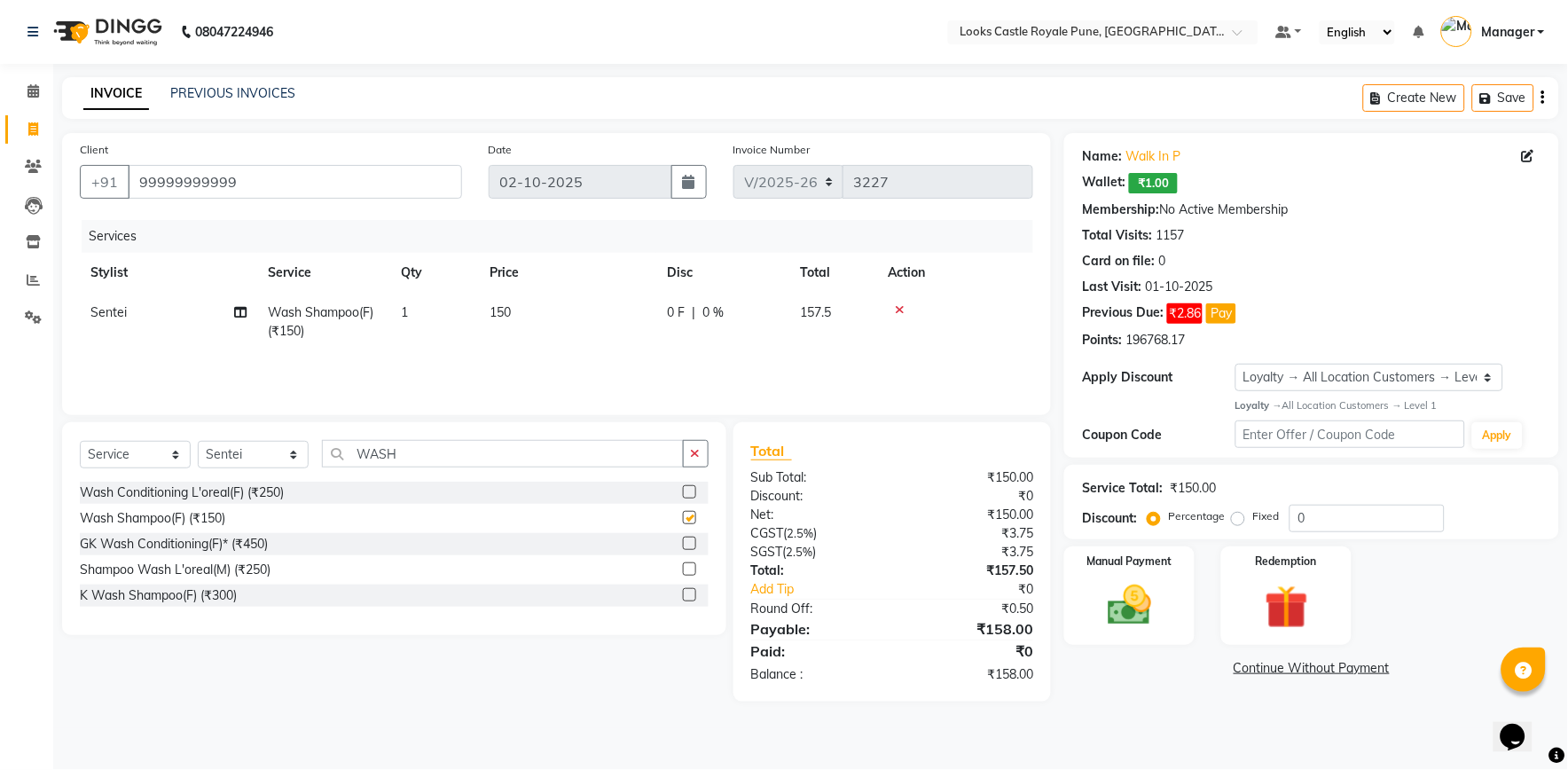
checkbox input "false"
click at [411, 457] on input "WASH" at bounding box center [502, 454] width 362 height 28
type input "W"
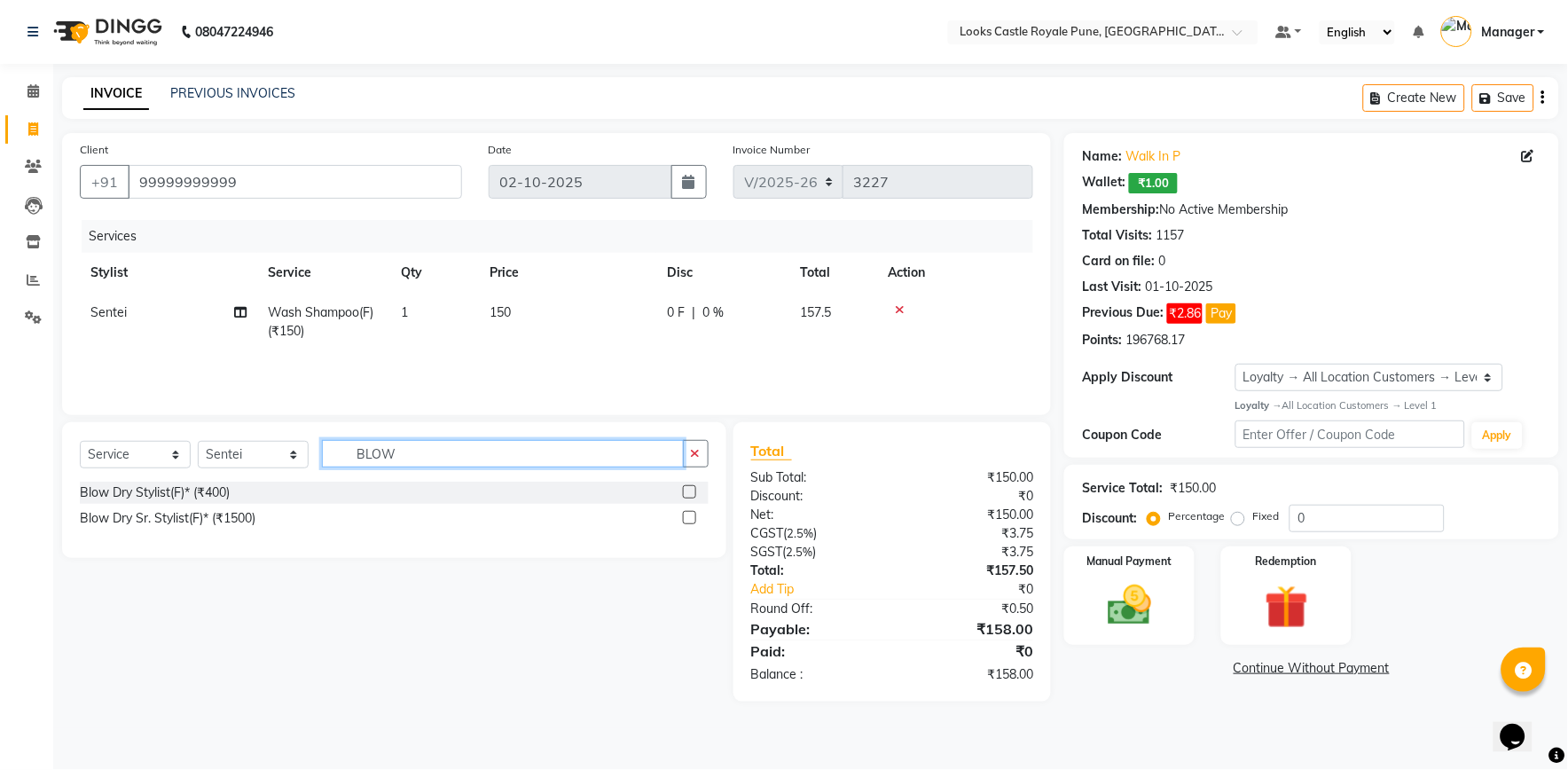
type input "BLOW"
click at [688, 494] on label at bounding box center [689, 492] width 13 height 13
click at [688, 494] on input "checkbox" at bounding box center [689, 493] width 12 height 12
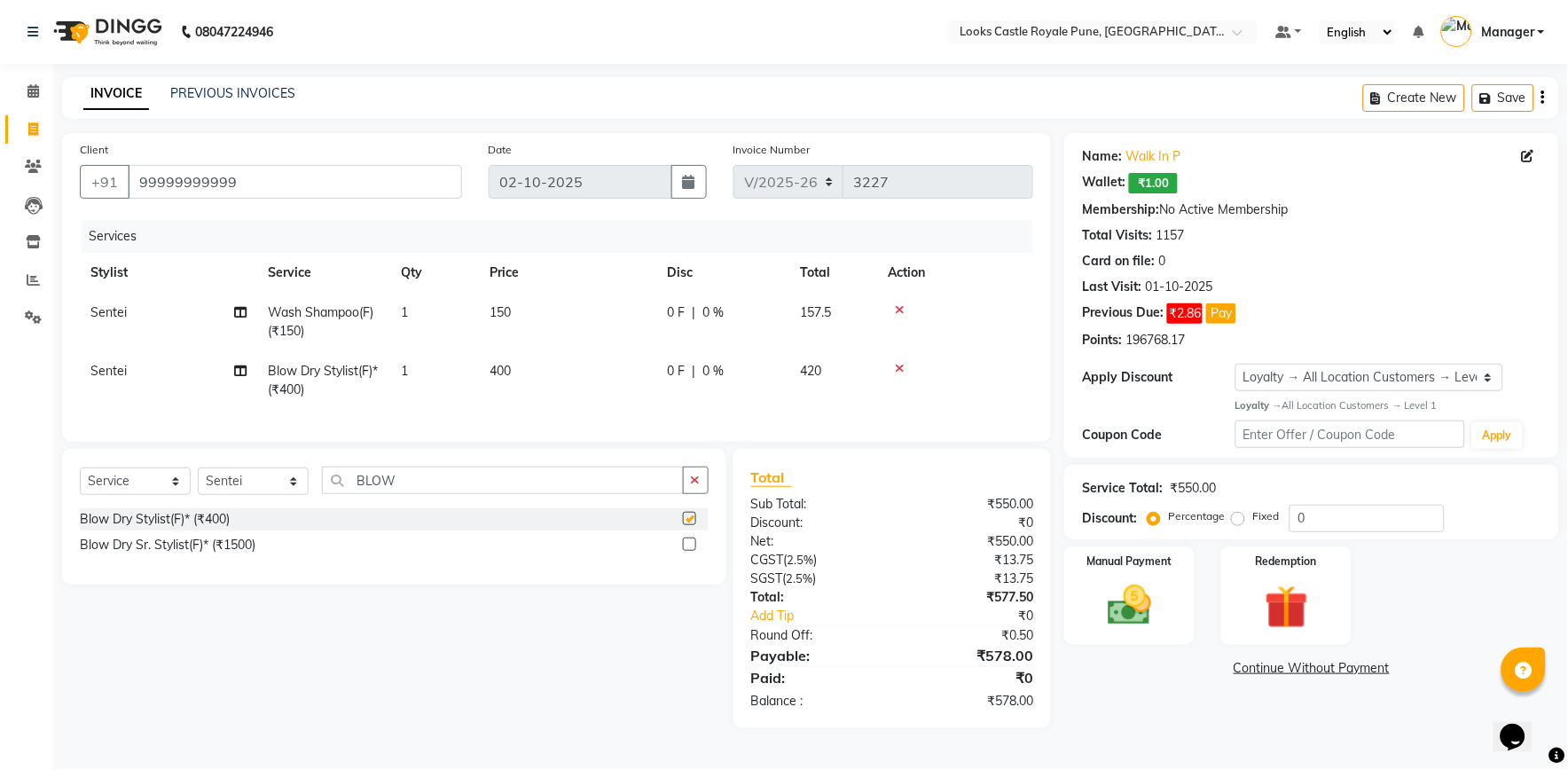
click at [555, 370] on td "400" at bounding box center [567, 380] width 178 height 58
checkbox input "false"
select select "71316"
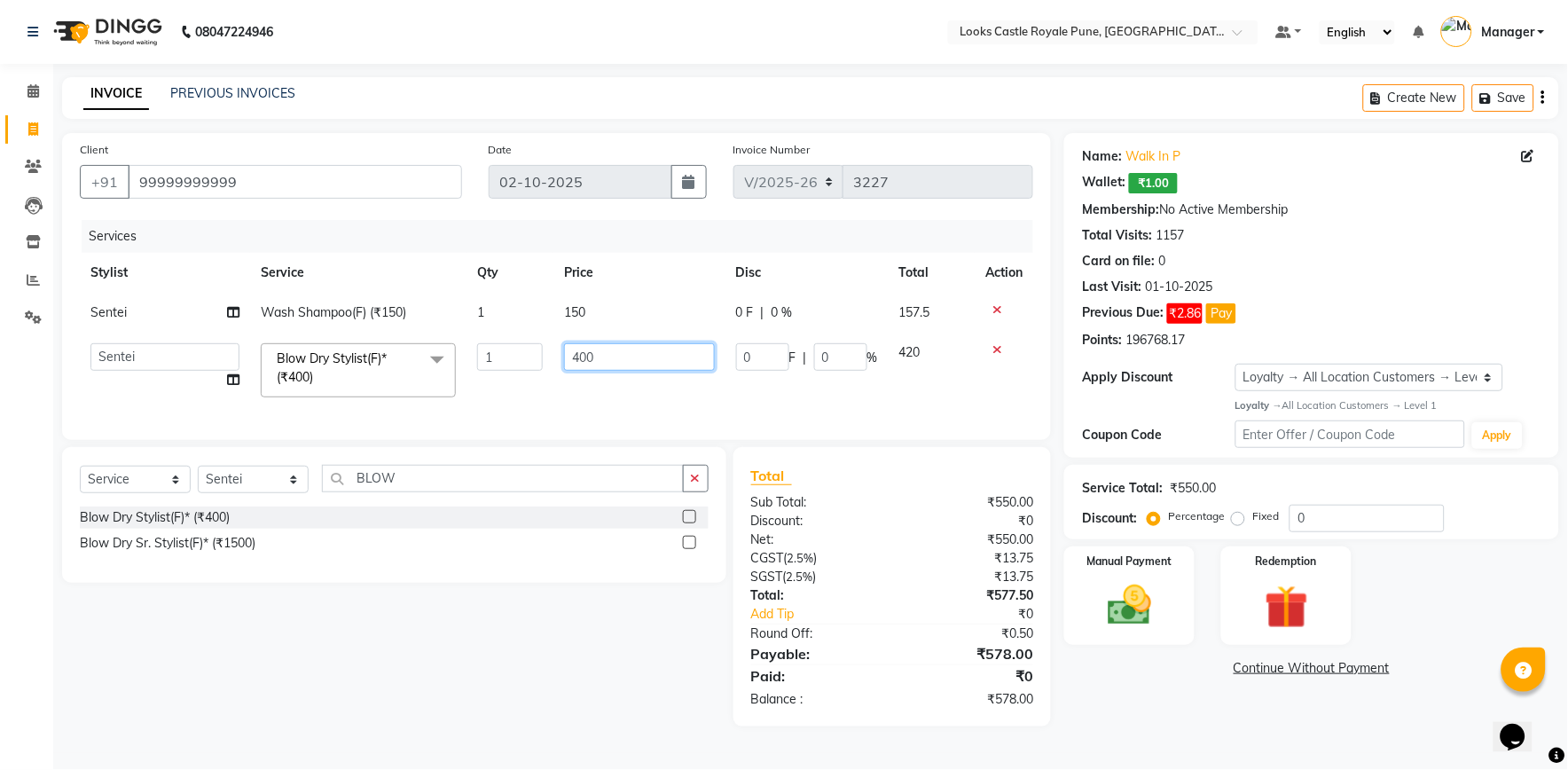
drag, startPoint x: 626, startPoint y: 366, endPoint x: 532, endPoint y: 344, distance: 96.5
click at [543, 347] on tr "Akshay Alisha Amir Anjali Arif Arman Christy Danish Eli Gloria Hafiz Hussain_pd…" at bounding box center [557, 370] width 953 height 75
type input "600"
click at [610, 317] on td "150" at bounding box center [638, 313] width 171 height 39
select select "71316"
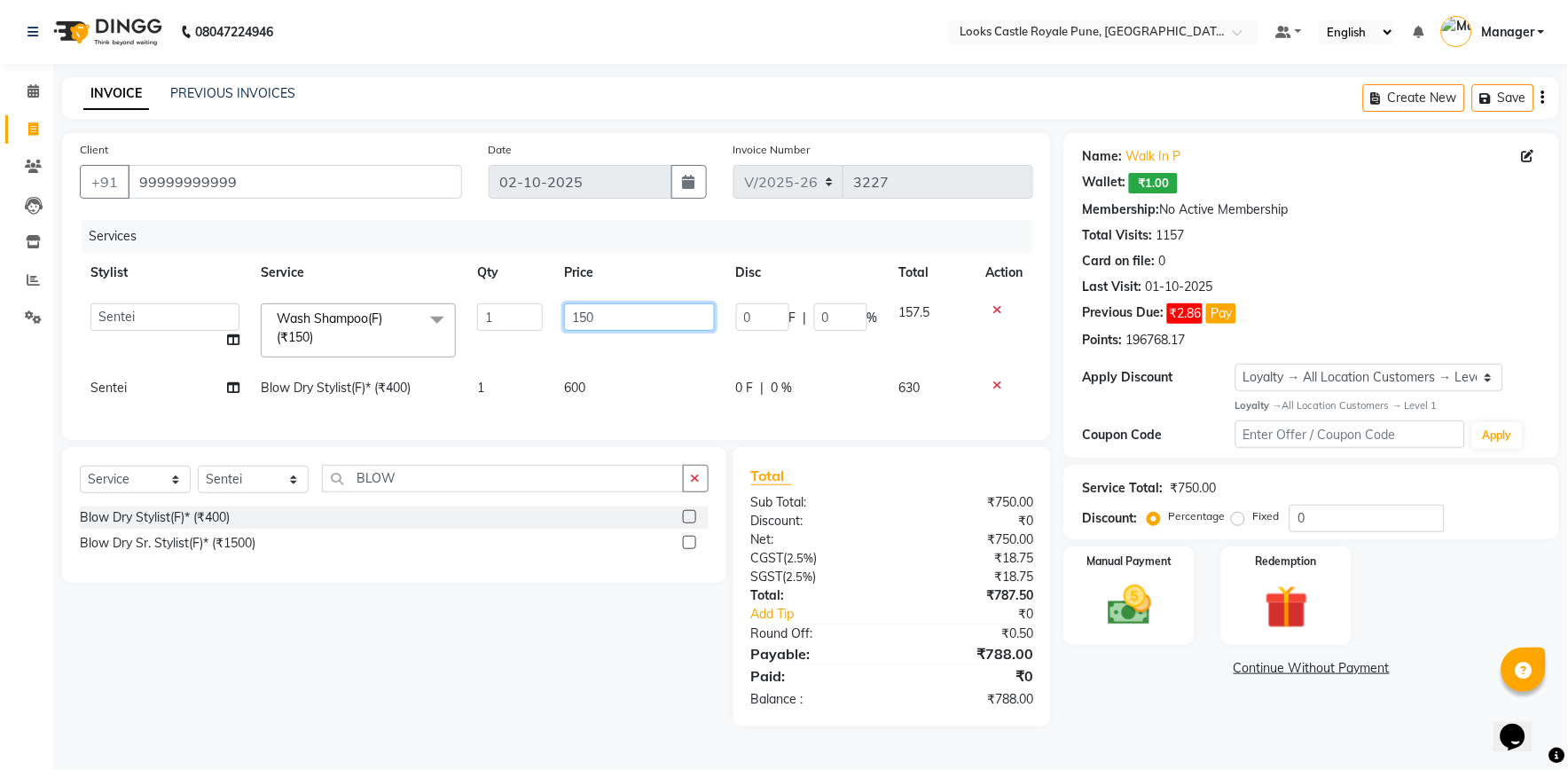
drag, startPoint x: 638, startPoint y: 317, endPoint x: 446, endPoint y: 275, distance: 196.5
click at [538, 299] on tr "Akshay Alisha Amir Anjali Arif Arman Christy Danish Eli Gloria Hafiz Hussain_pd…" at bounding box center [557, 331] width 953 height 75
type input "550"
click at [1114, 713] on div "Name: Walk In P Wallet: ₹1.00 Membership: No Active Membership Total Visits: 11…" at bounding box center [1317, 429] width 508 height 593
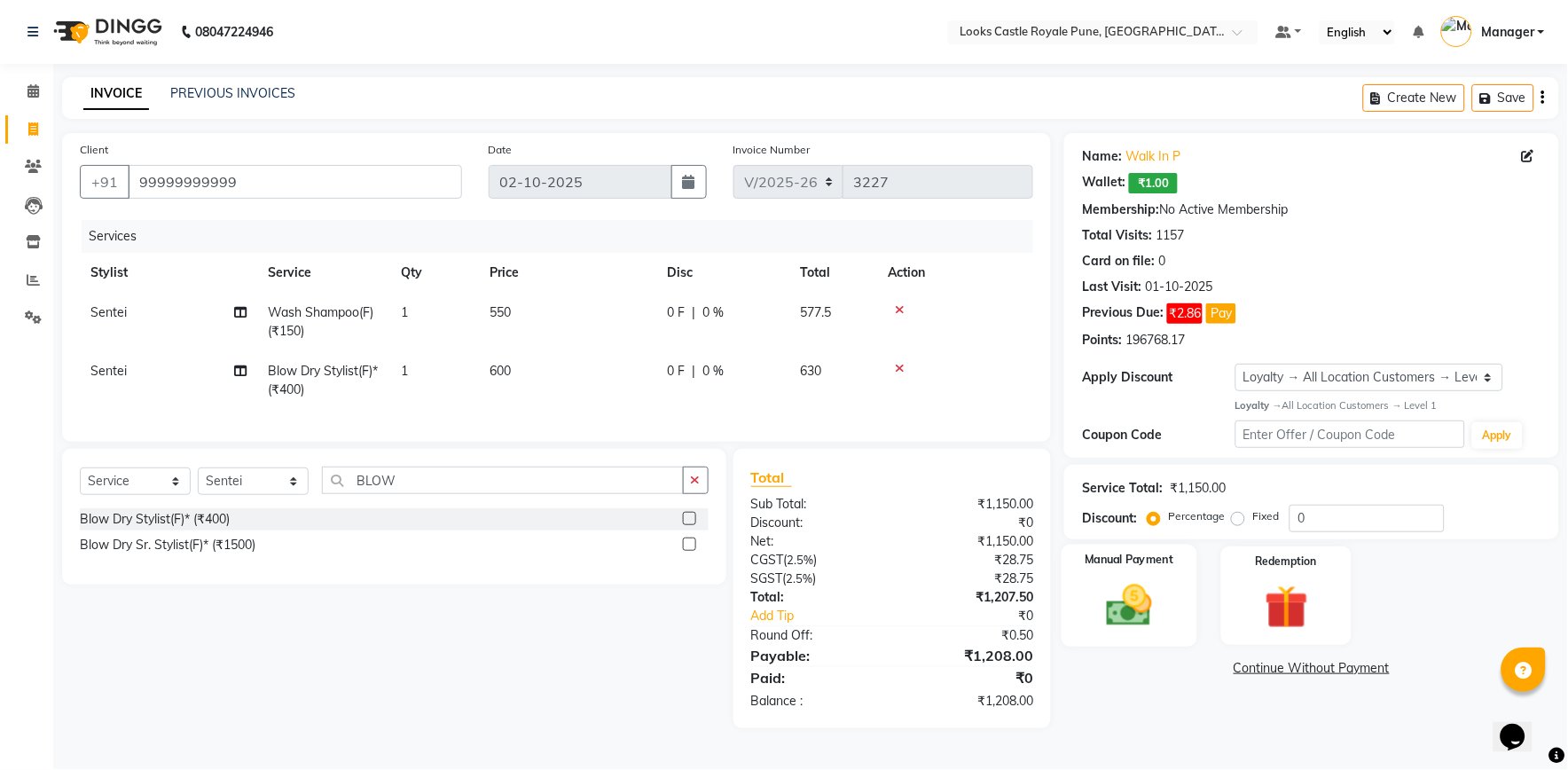
click at [1151, 579] on img at bounding box center [1129, 605] width 74 height 52
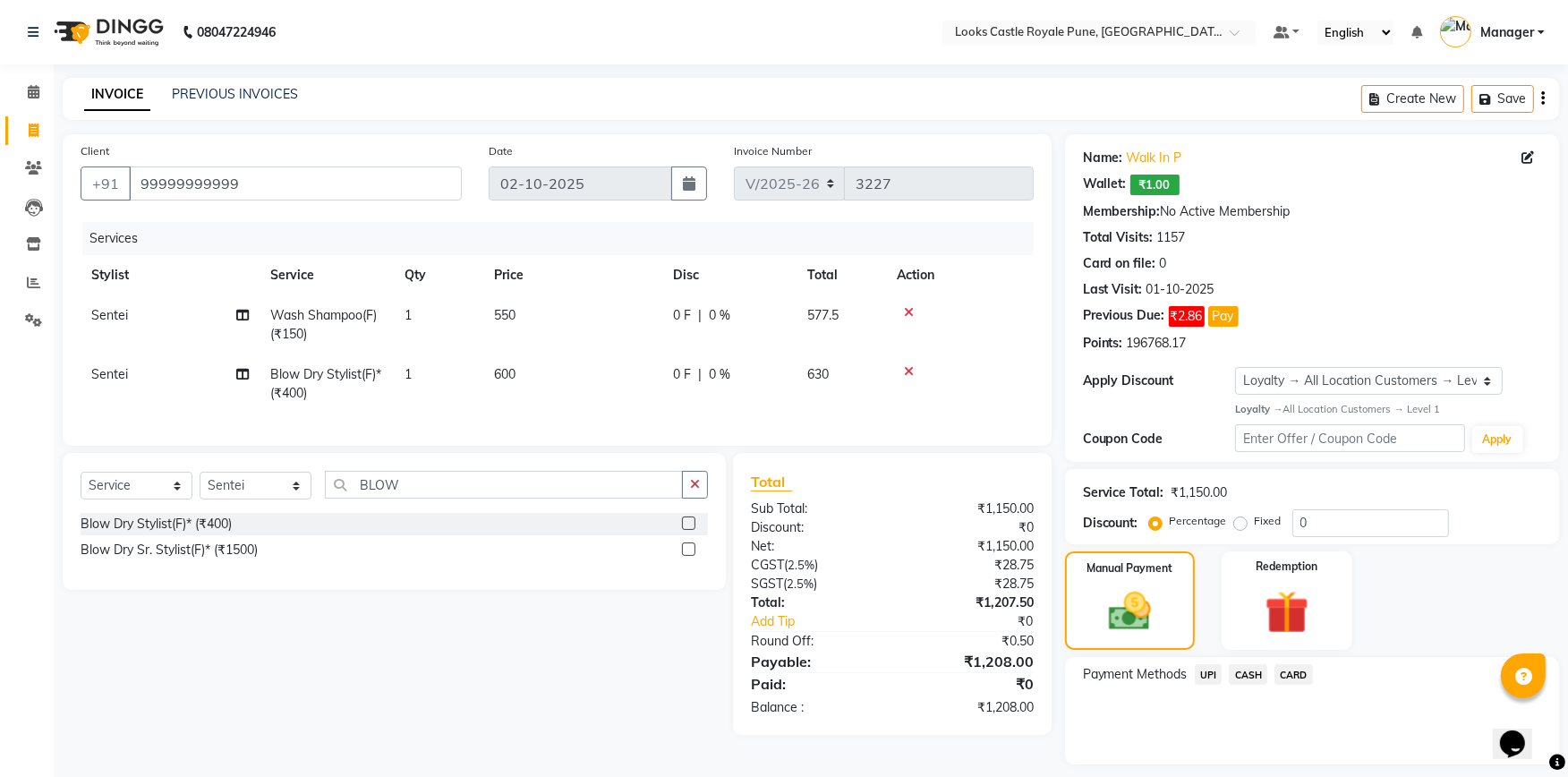
click at [1250, 678] on span "CASH" at bounding box center [1247, 674] width 39 height 21
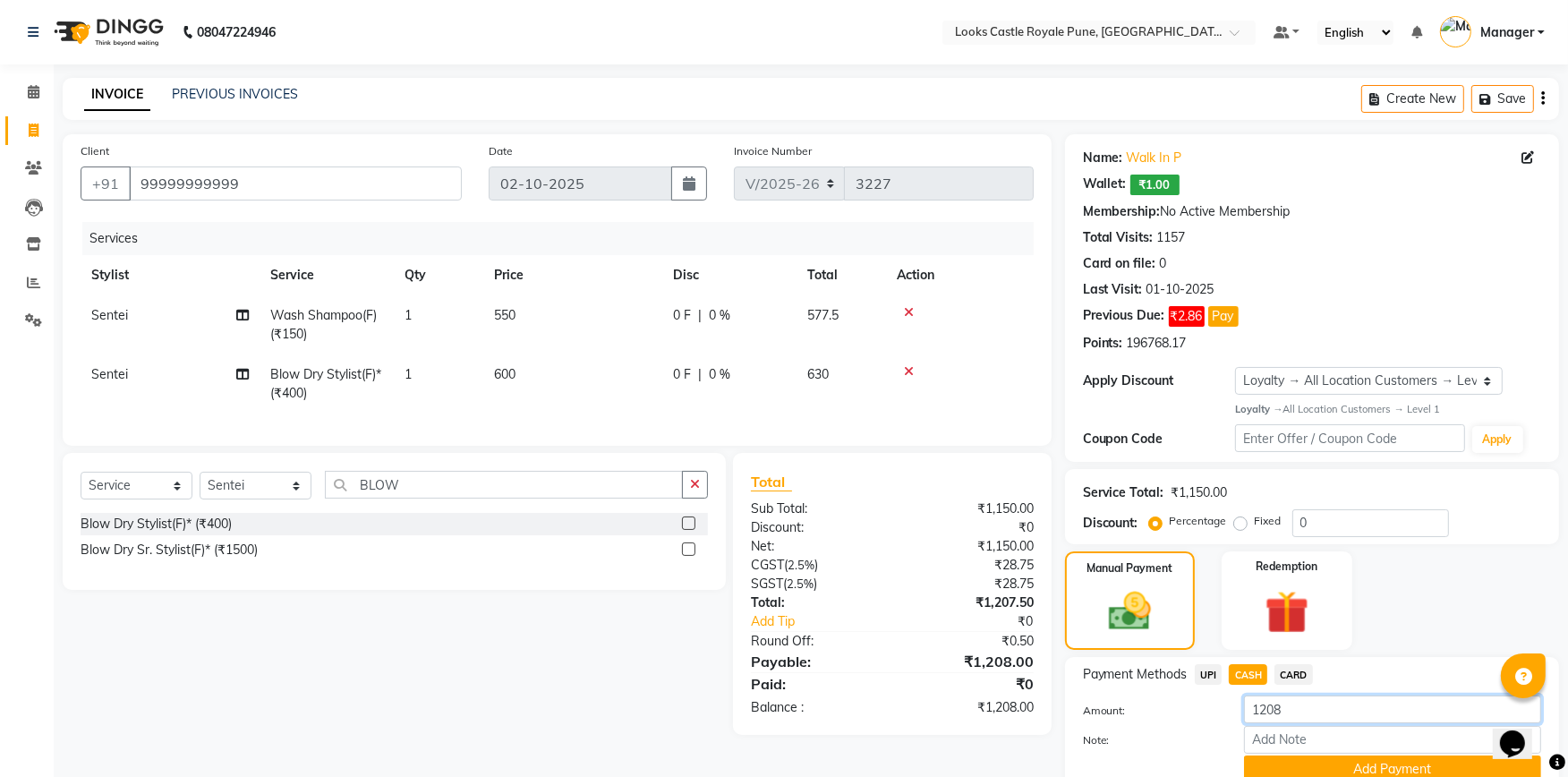
click at [1295, 709] on input "1208" at bounding box center [1392, 709] width 297 height 28
type input "1000"
click at [1316, 766] on button "Add Payment" at bounding box center [1392, 770] width 297 height 28
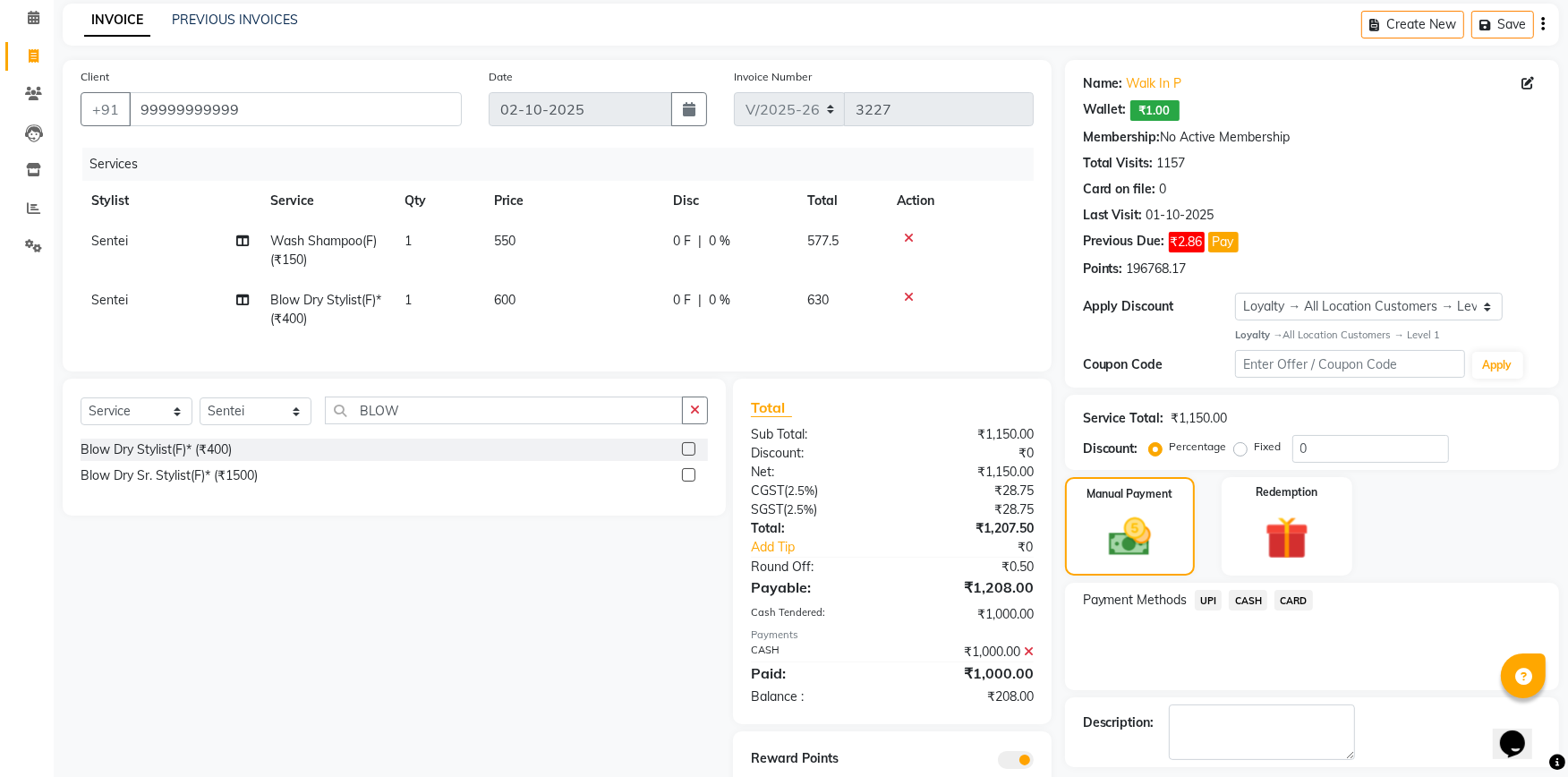
scroll to position [152, 0]
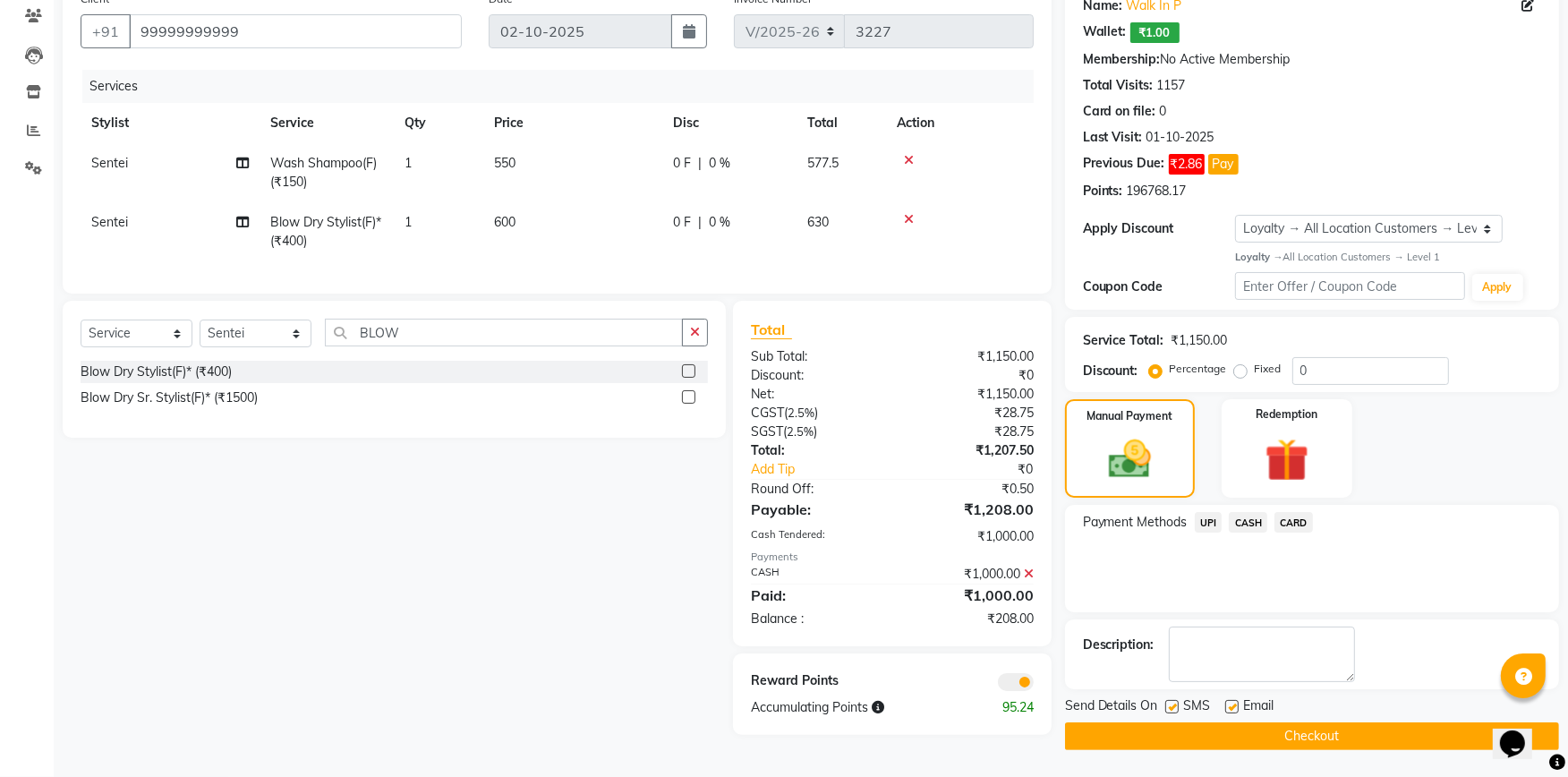
click at [1206, 525] on span "UPI" at bounding box center [1209, 522] width 28 height 21
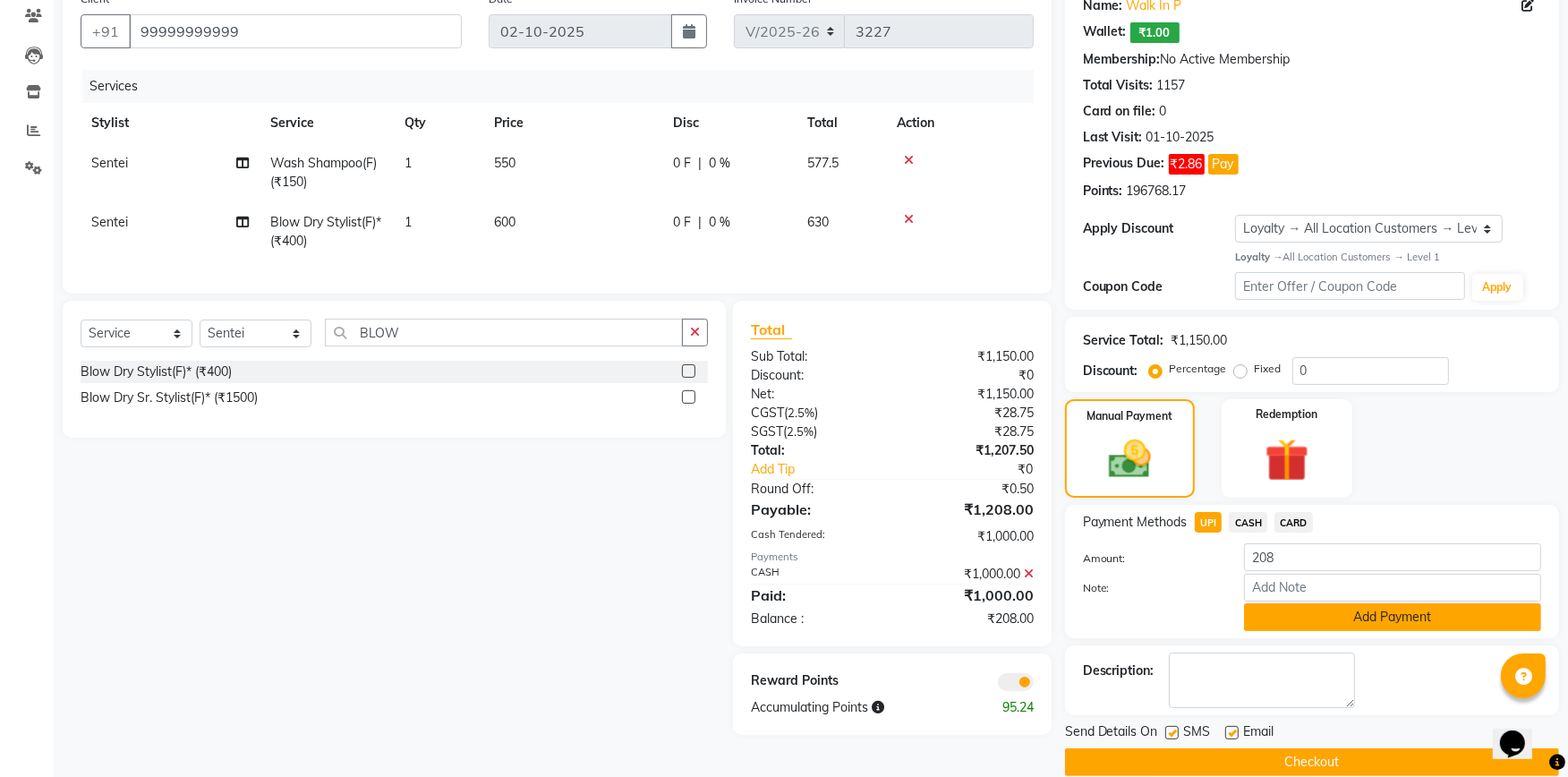
click at [1304, 614] on button "Add Payment" at bounding box center [1392, 618] width 297 height 28
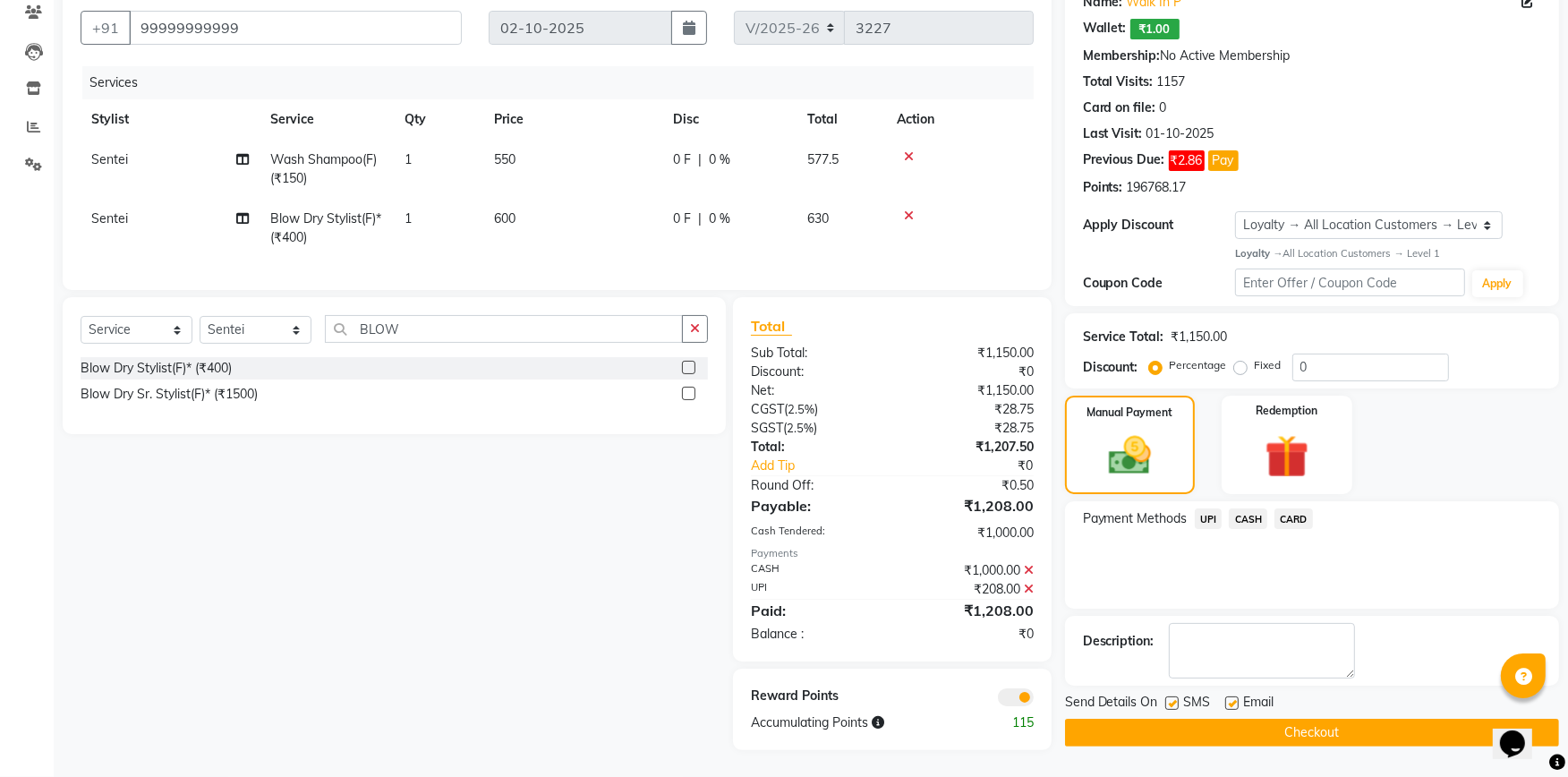
scroll to position [170, 0]
click at [1304, 719] on button "Checkout" at bounding box center [1311, 733] width 494 height 28
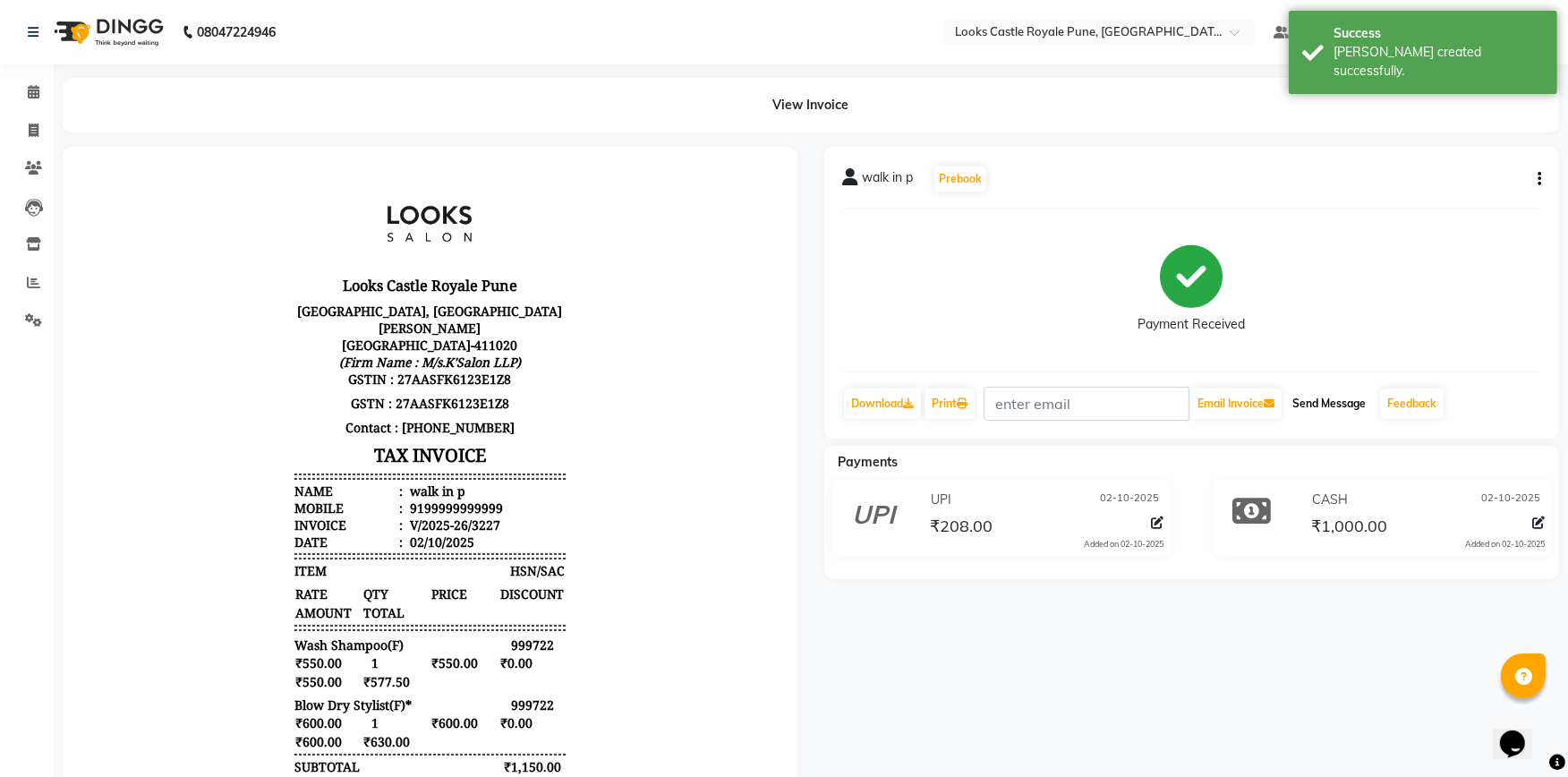
click at [1326, 402] on button "Send Message" at bounding box center [1329, 403] width 88 height 31
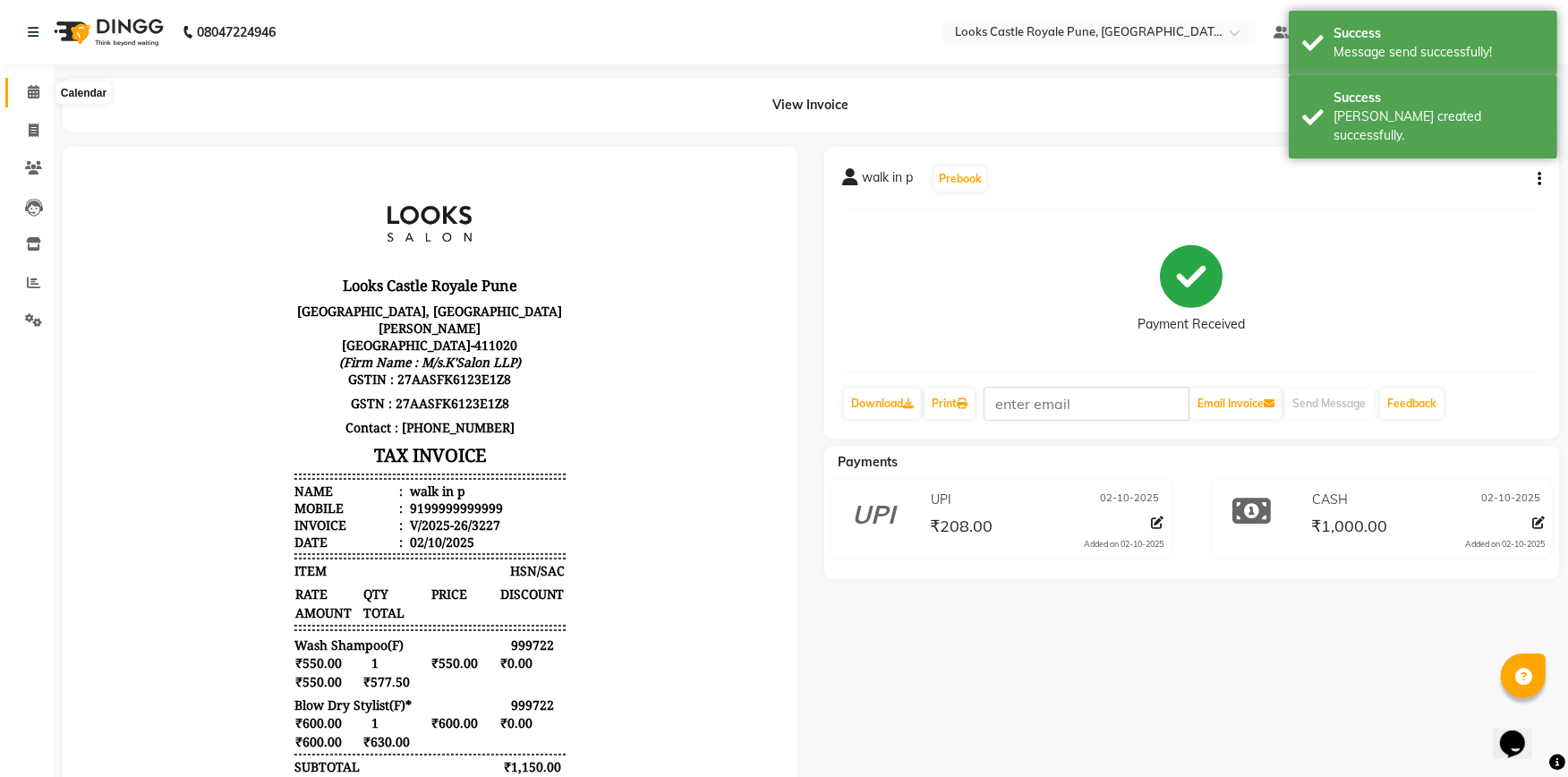
click at [31, 96] on icon at bounding box center [34, 91] width 12 height 13
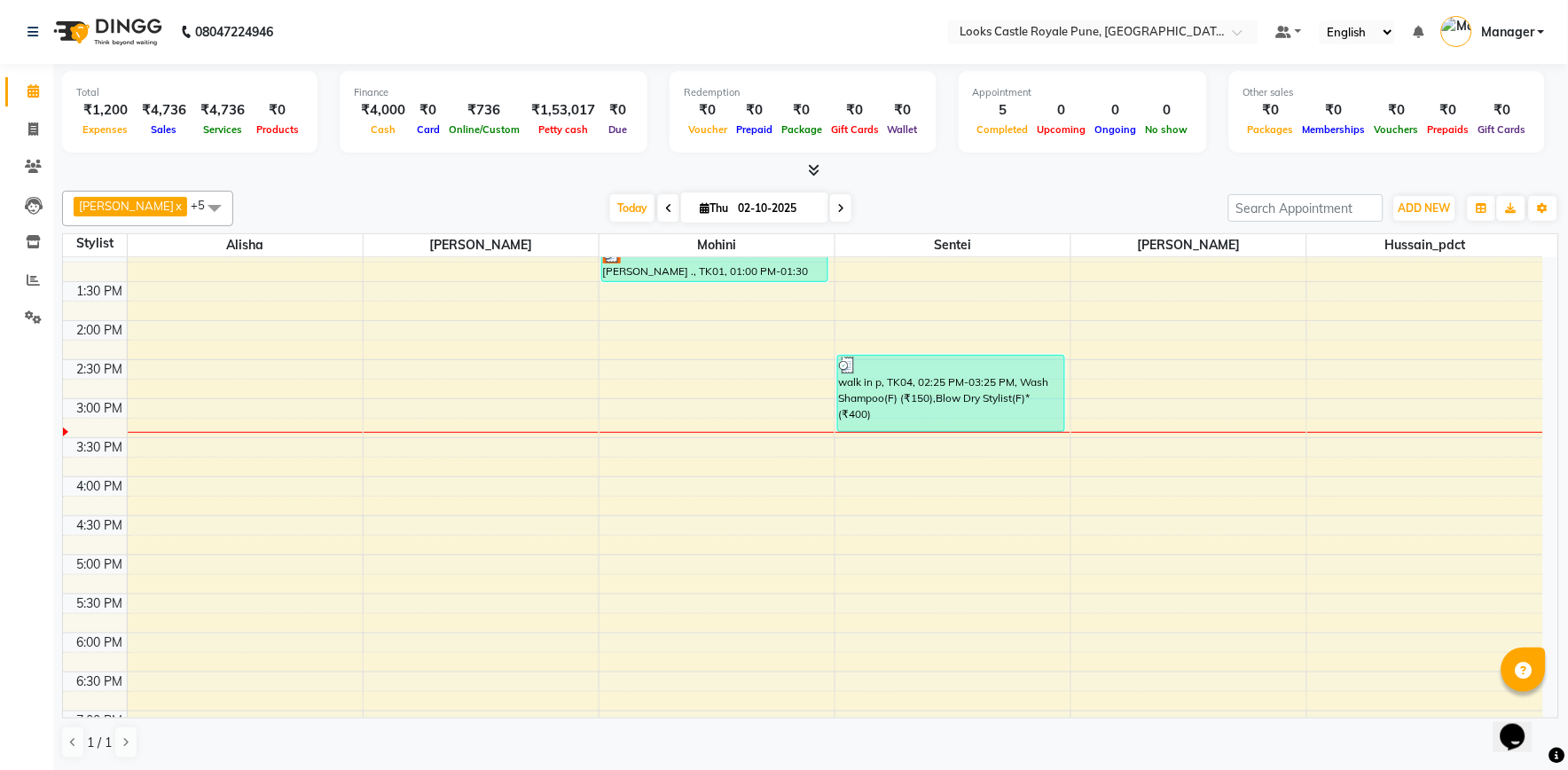
scroll to position [295, 0]
